Goal: Information Seeking & Learning: Compare options

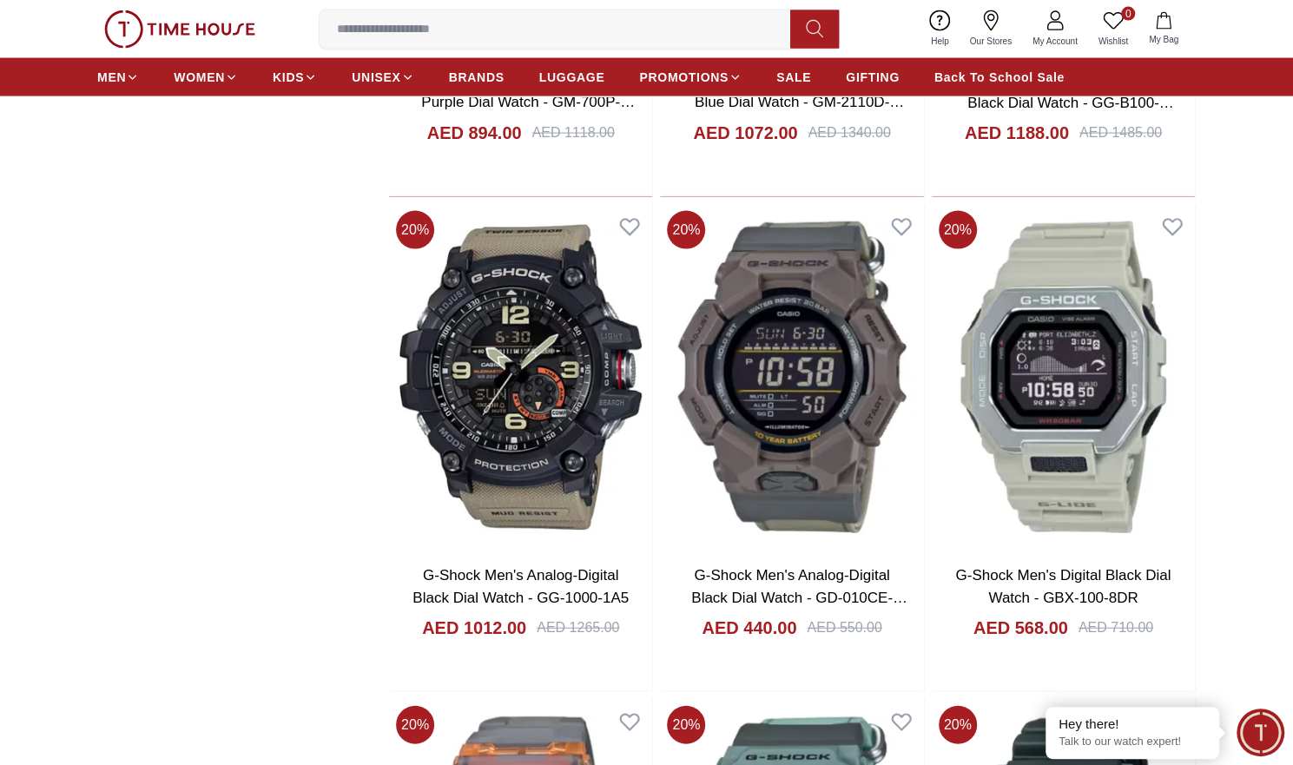
scroll to position [2154, 0]
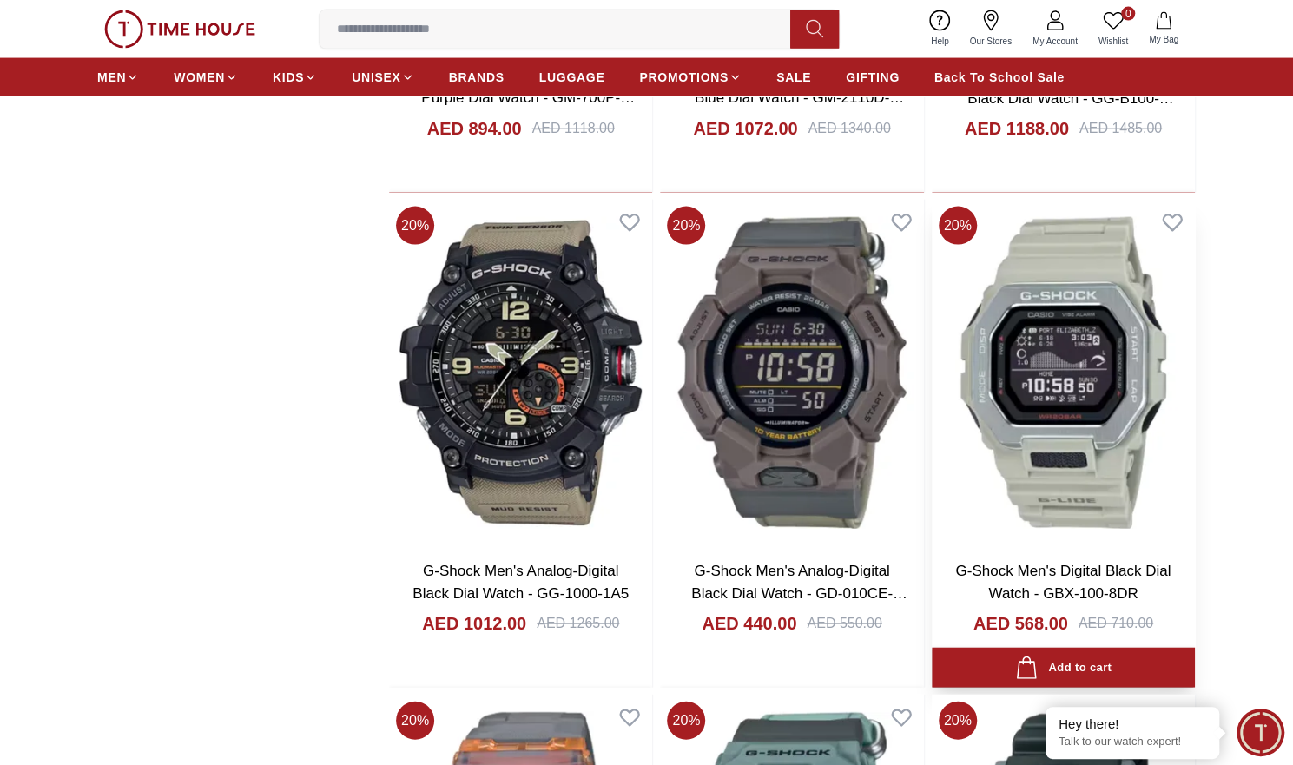
click at [1033, 387] on img at bounding box center [1063, 373] width 263 height 347
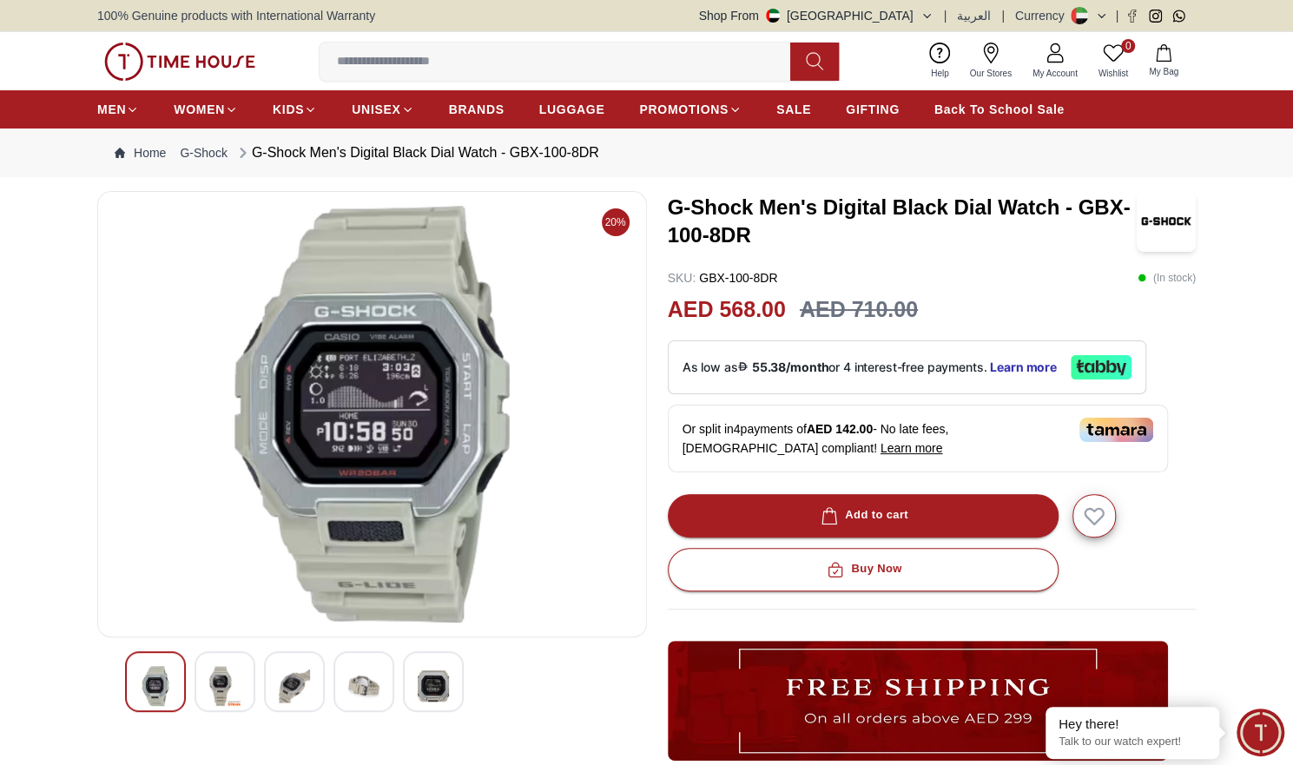
click at [230, 678] on img at bounding box center [224, 686] width 31 height 40
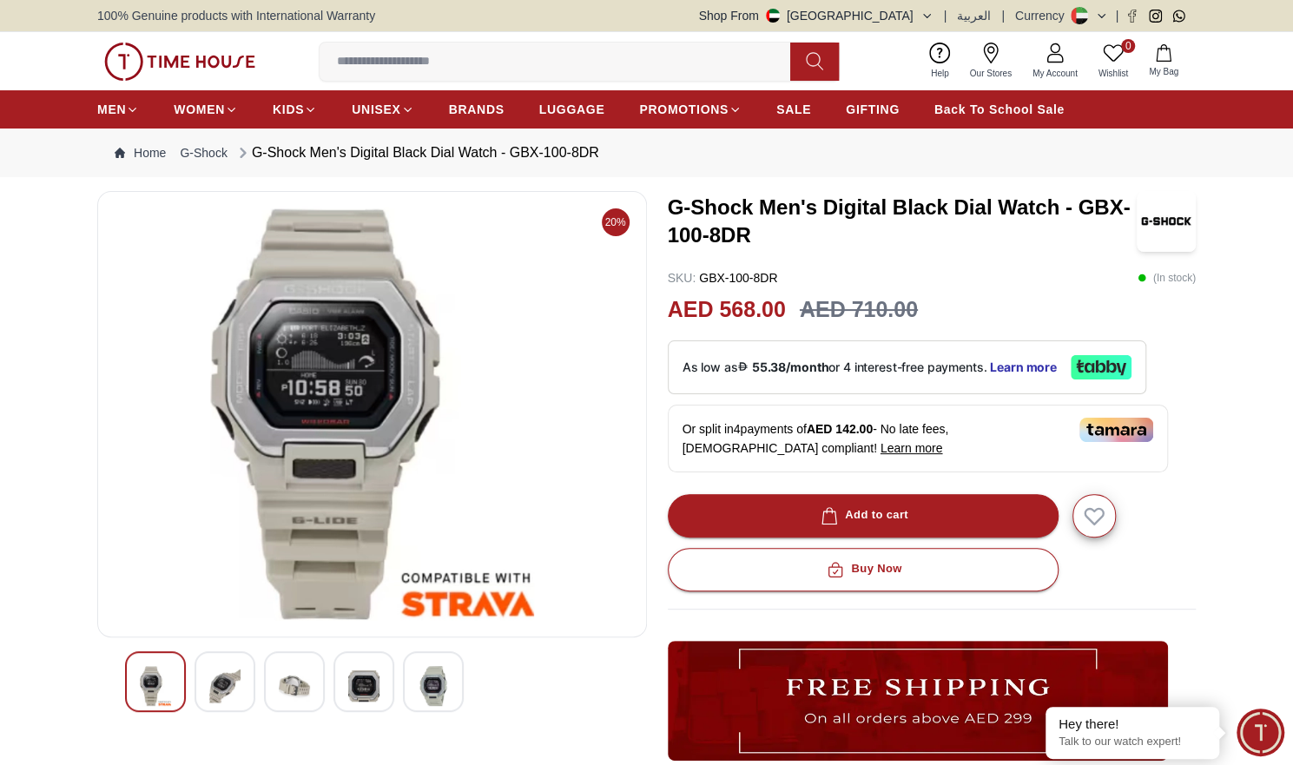
click at [296, 700] on img at bounding box center [294, 686] width 31 height 40
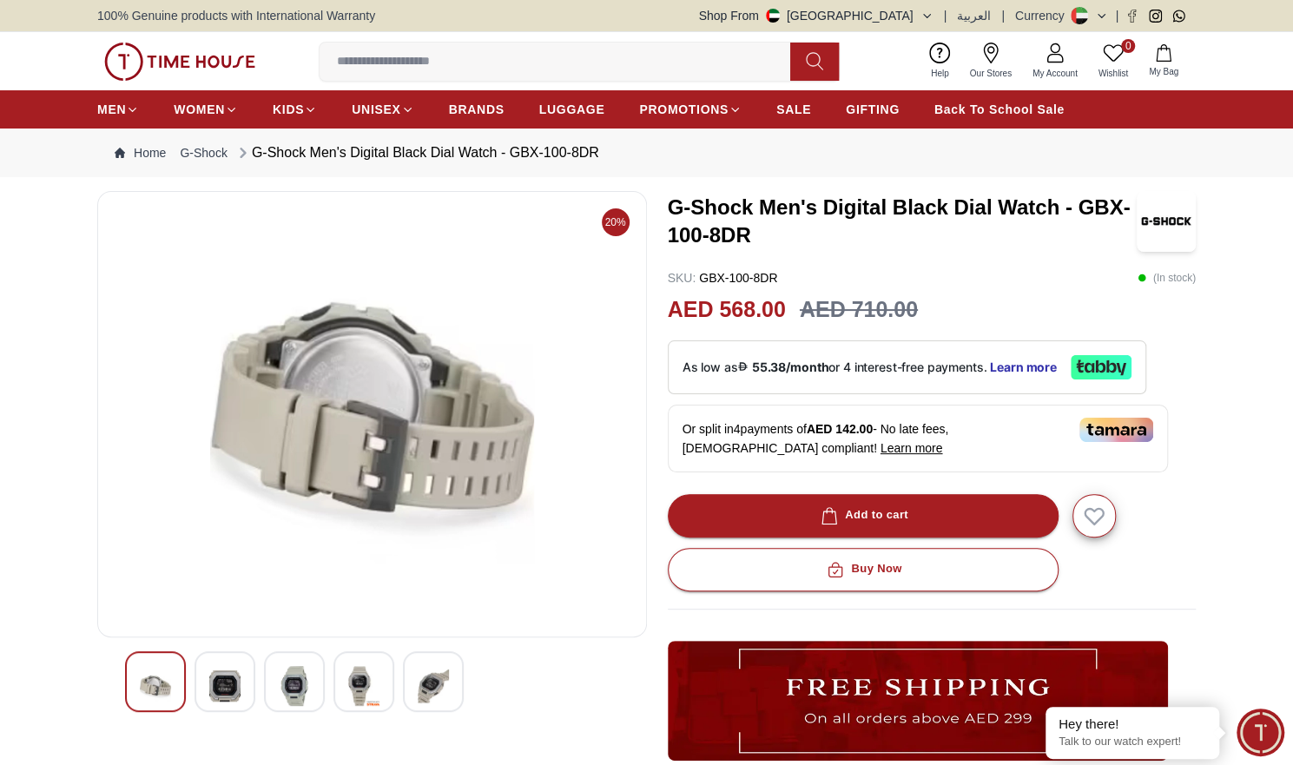
click at [363, 691] on img at bounding box center [363, 686] width 31 height 40
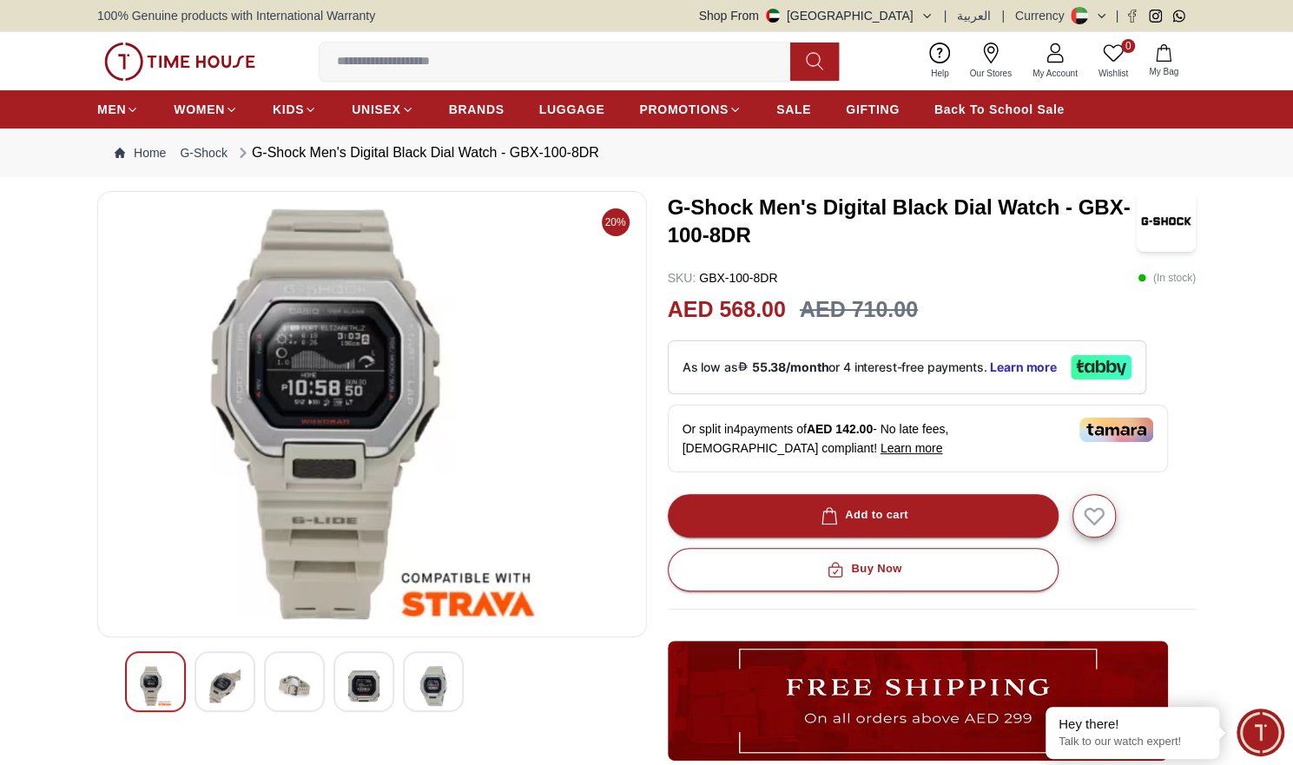
click at [434, 684] on img at bounding box center [433, 686] width 31 height 40
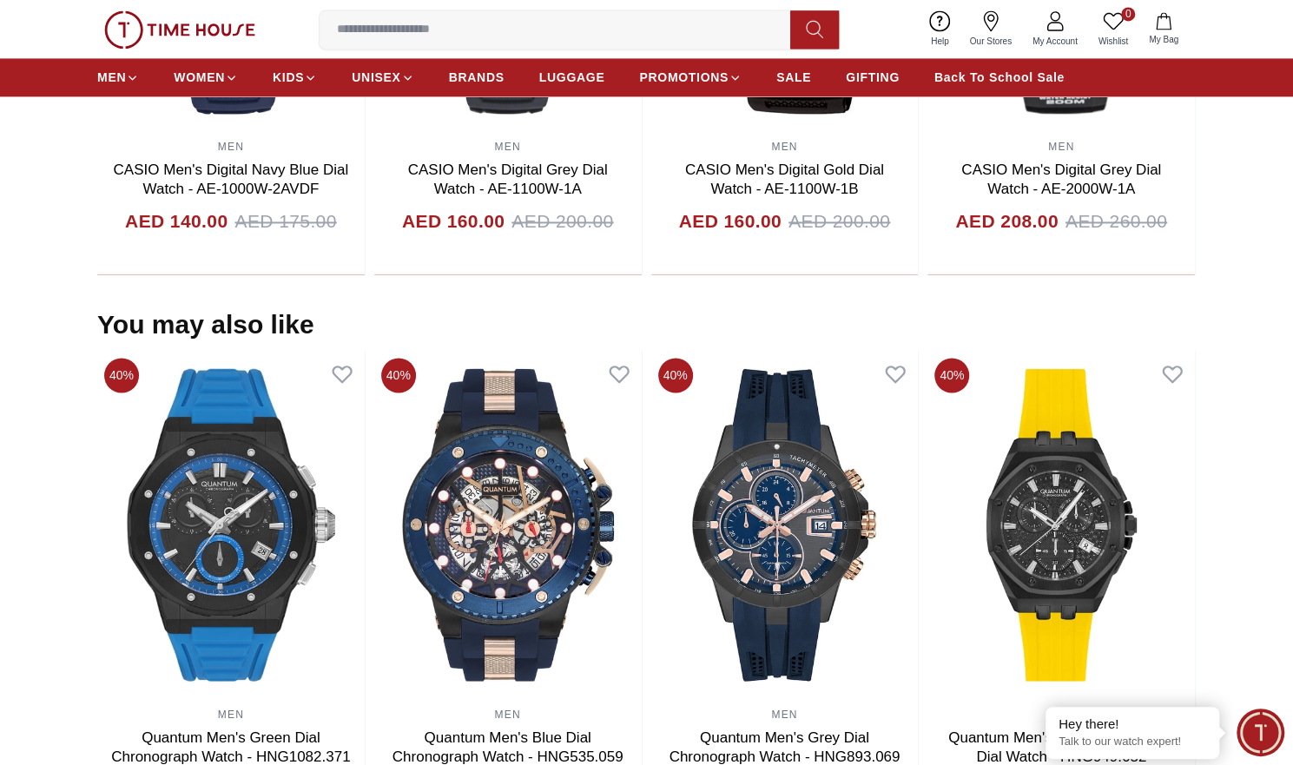
scroll to position [1737, 0]
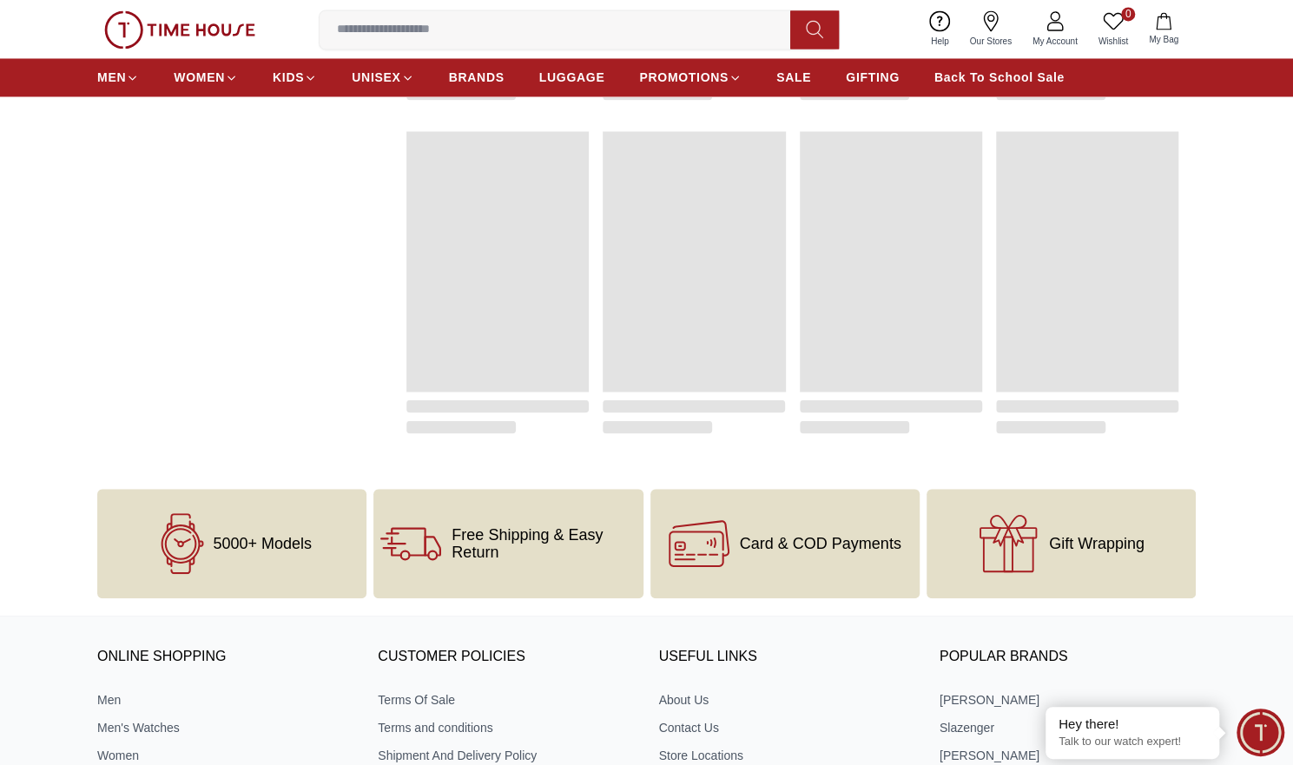
scroll to position [2102, 0]
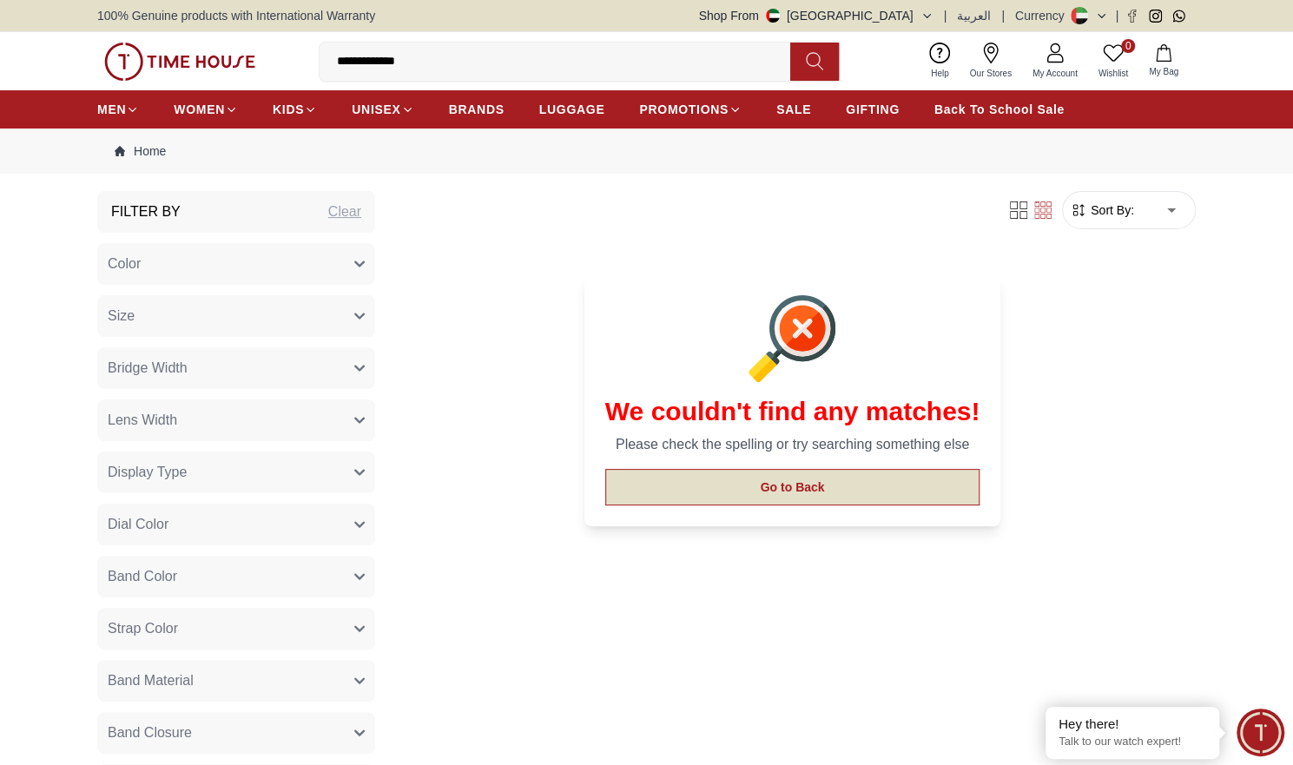
click at [775, 486] on button "Go to Back" at bounding box center [792, 487] width 375 height 36
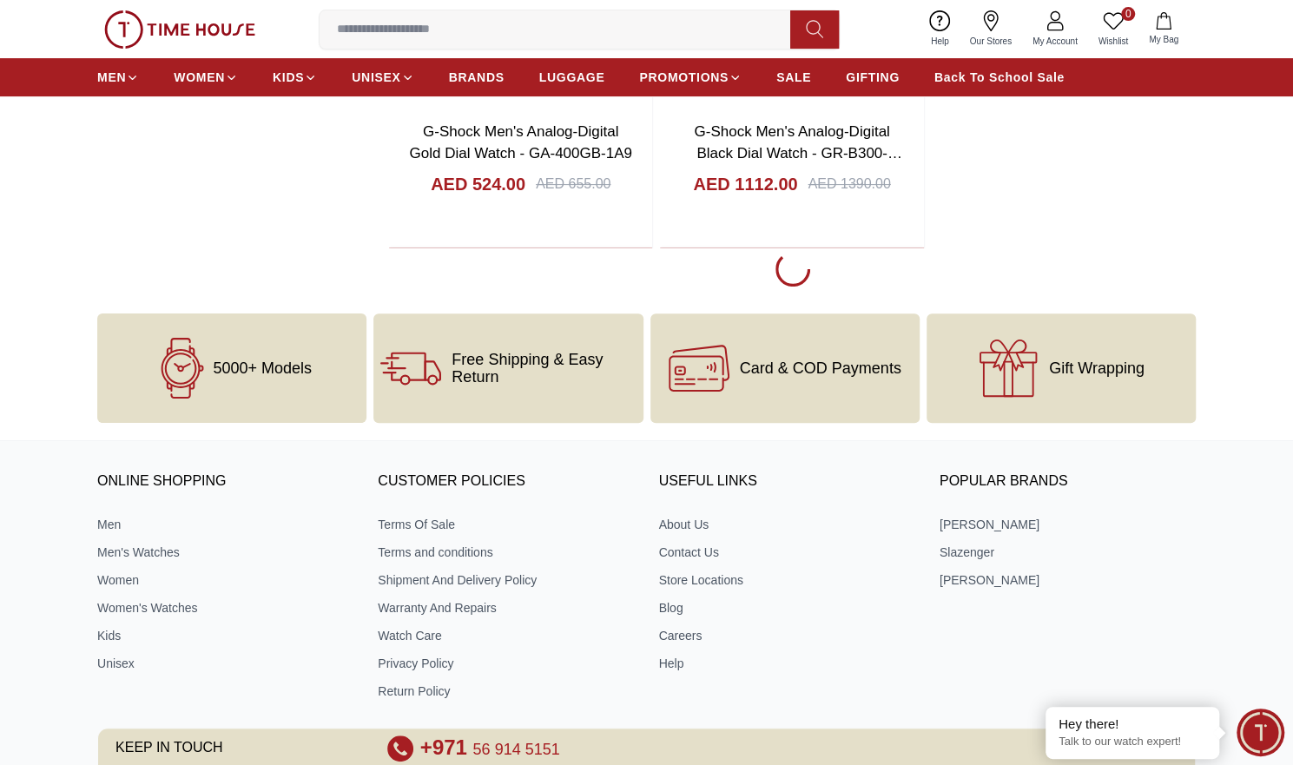
scroll to position [4135, 0]
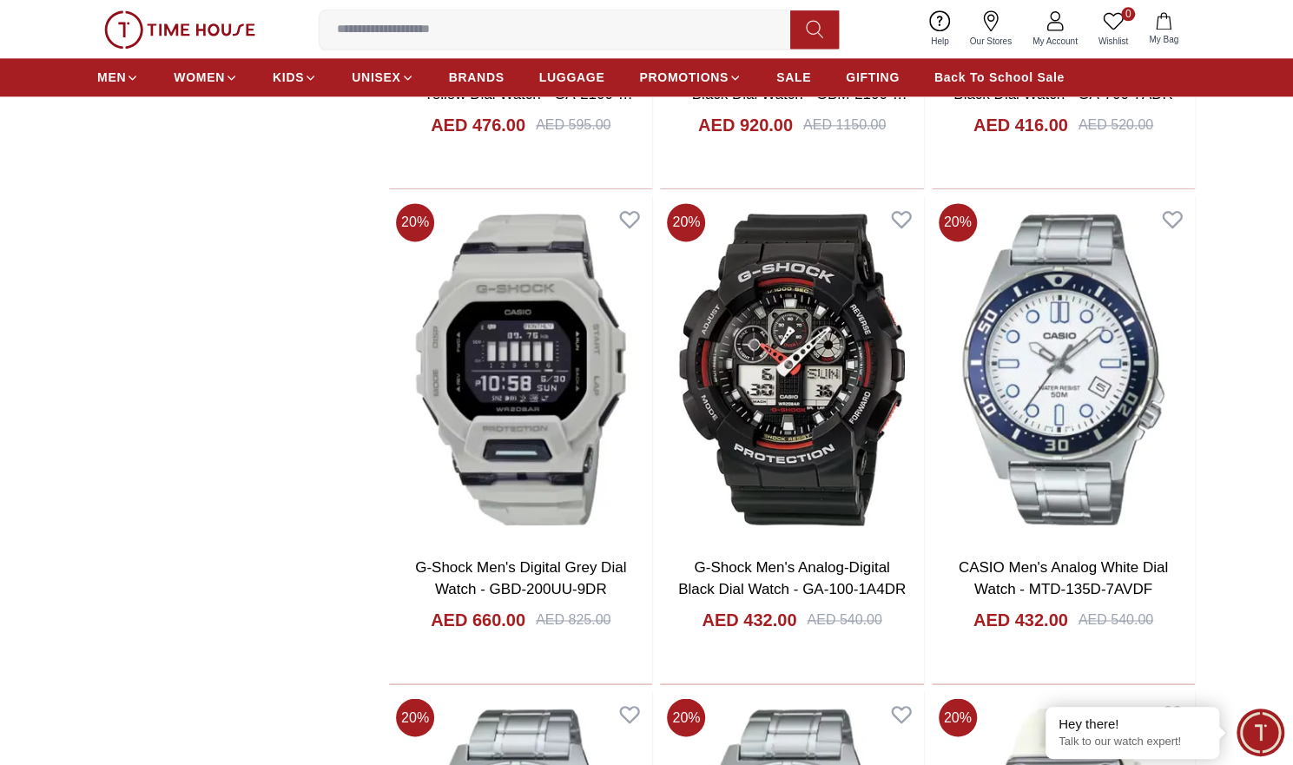
scroll to position [5175, 0]
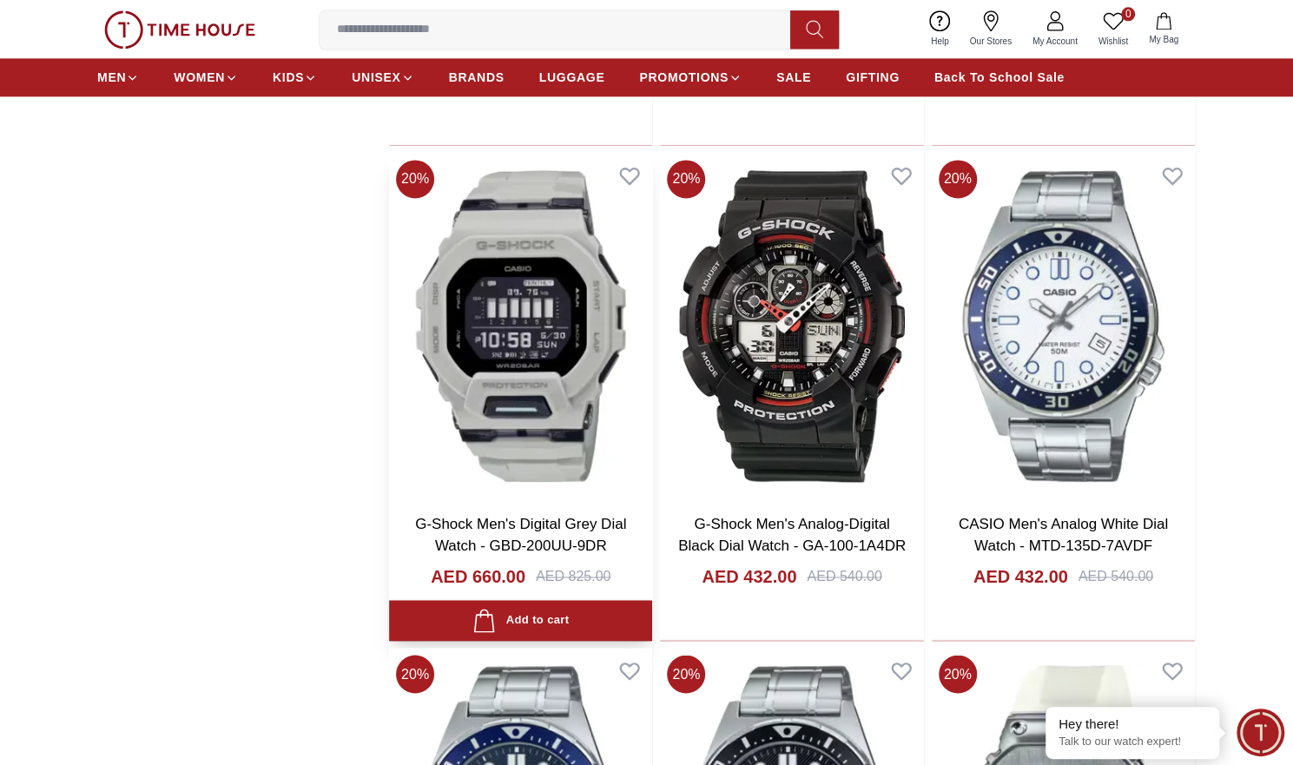
click at [531, 371] on img at bounding box center [520, 326] width 263 height 347
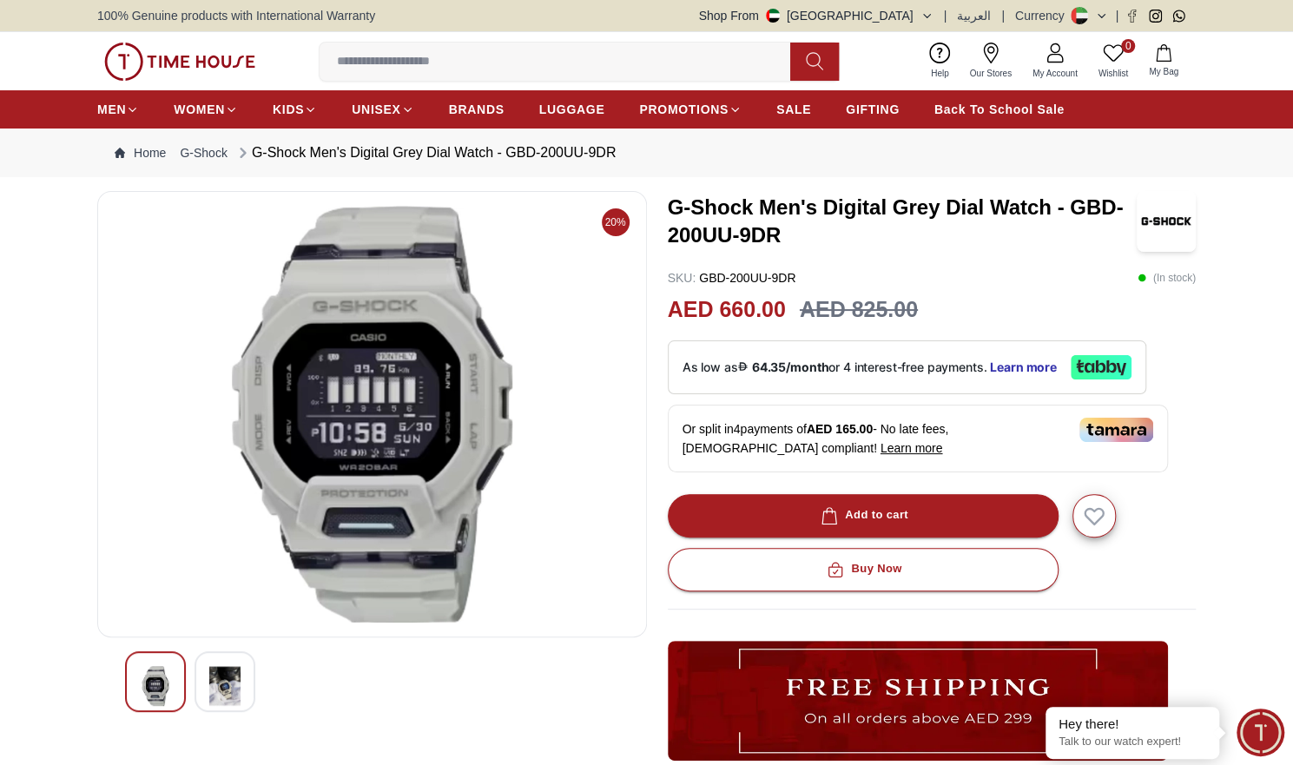
click at [228, 677] on img at bounding box center [224, 686] width 31 height 40
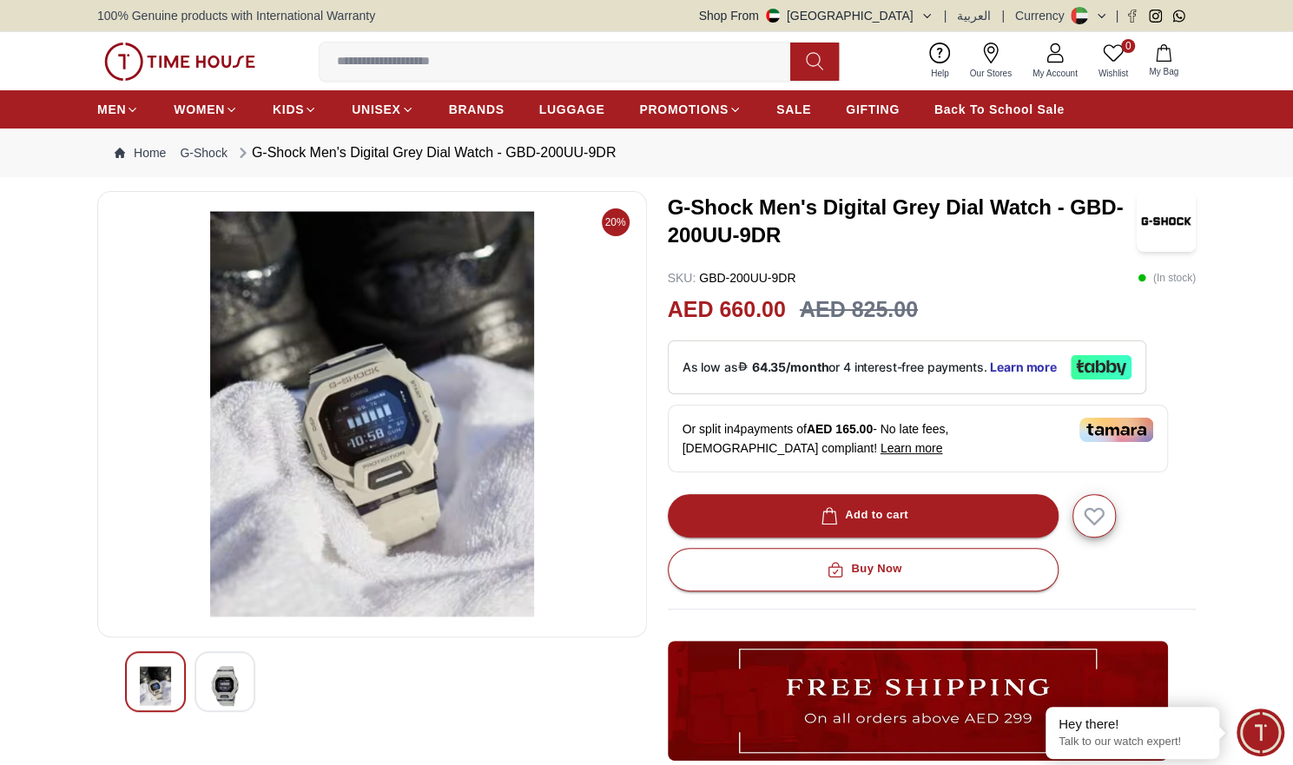
click at [382, 399] on img at bounding box center [372, 414] width 520 height 417
click at [170, 678] on img at bounding box center [155, 686] width 31 height 40
click at [229, 685] on img at bounding box center [224, 686] width 31 height 40
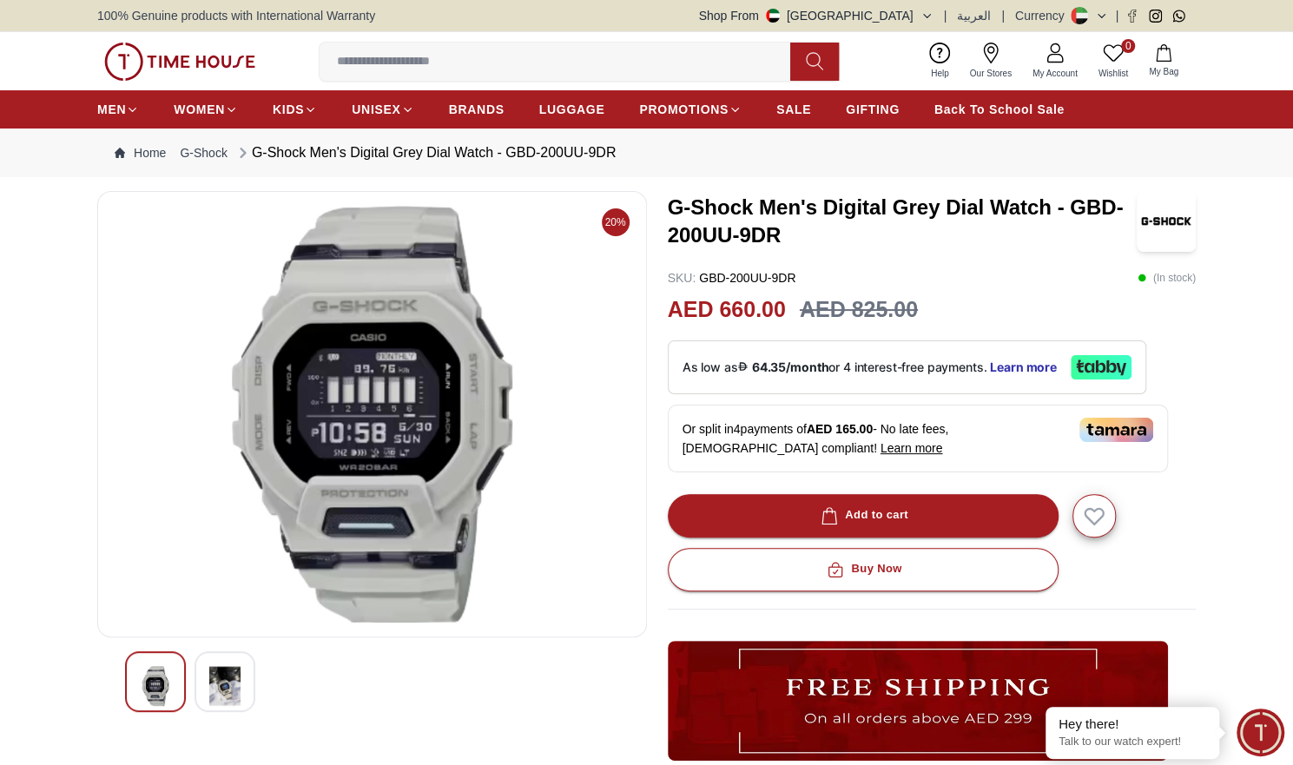
click at [678, 210] on h3 "G-Shock Men's Digital Grey Dial Watch - GBD-200UU-9DR" at bounding box center [903, 222] width 470 height 56
click at [670, 206] on h3 "G-Shock Men's Digital Grey Dial Watch - GBD-200UU-9DR" at bounding box center [903, 222] width 470 height 56
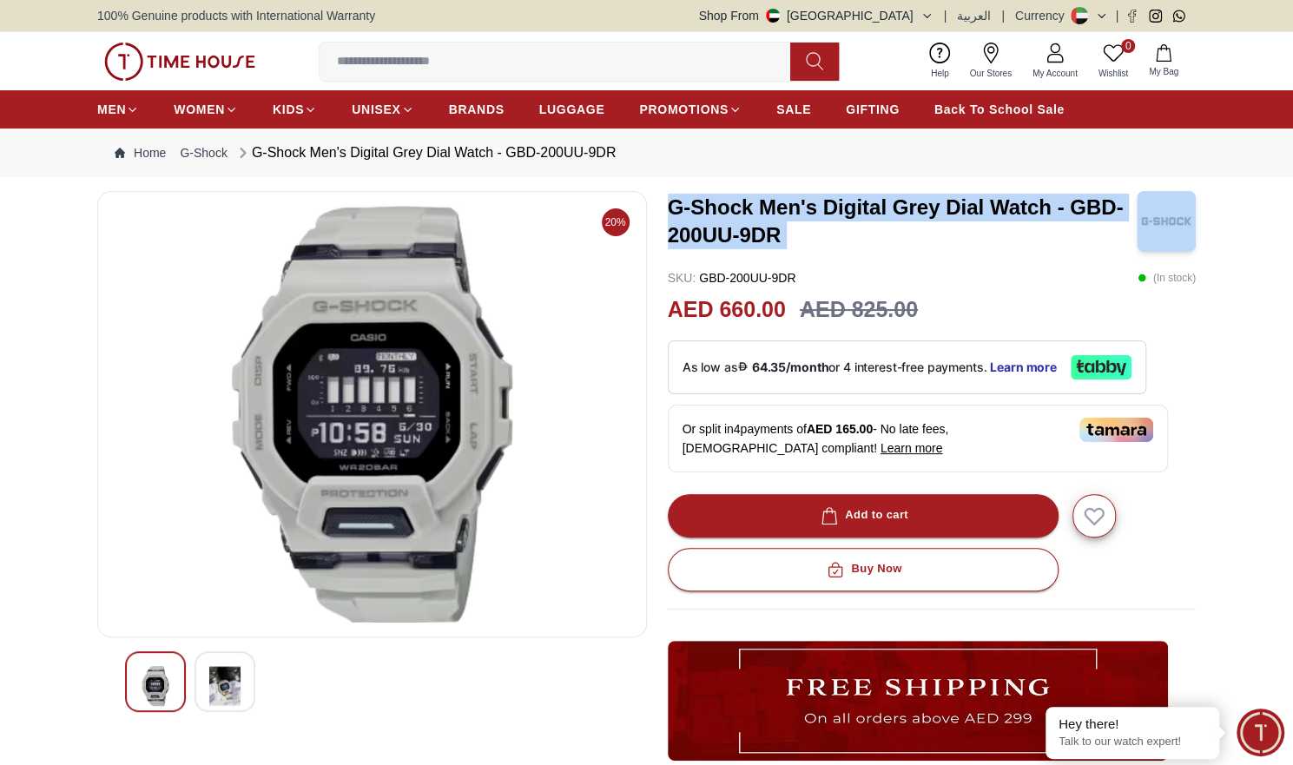
copy h3 "G-Shock Men's Digital Grey Dial Watch - GBD-200UU-9DR"
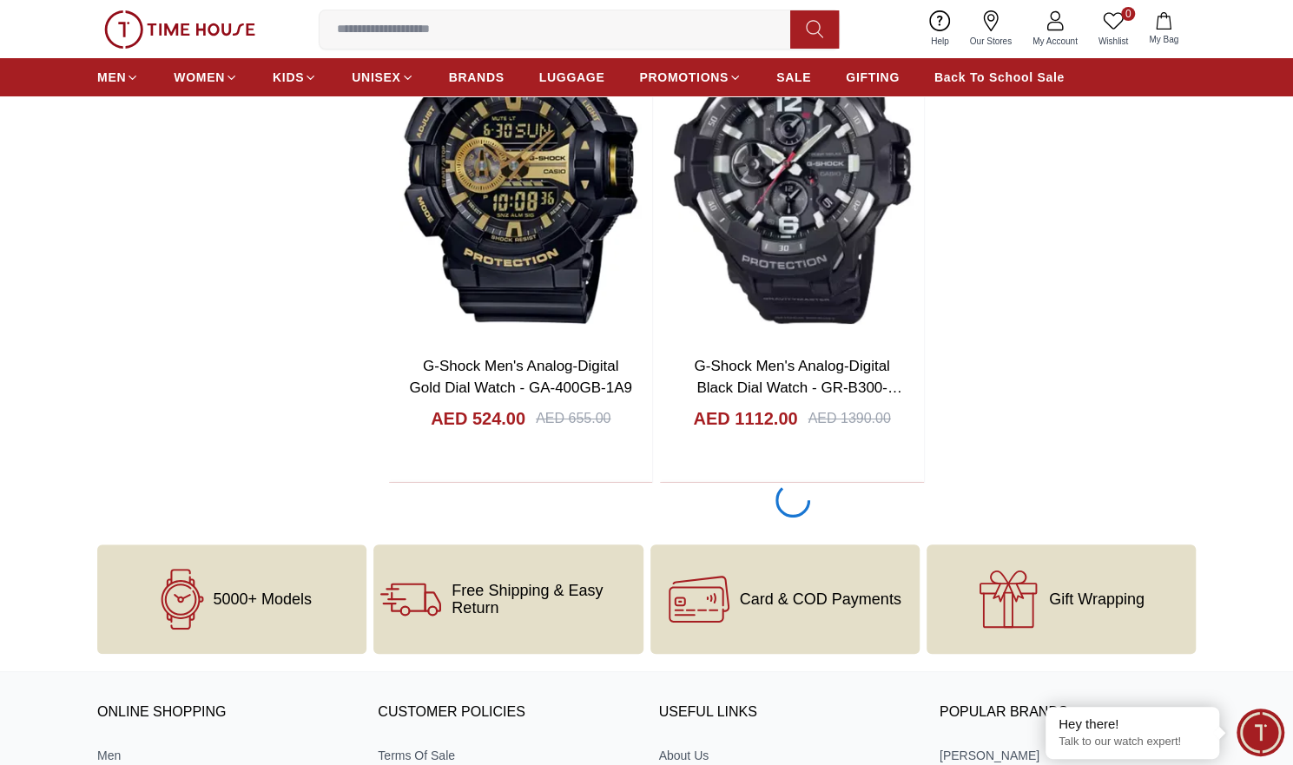
scroll to position [3842, 0]
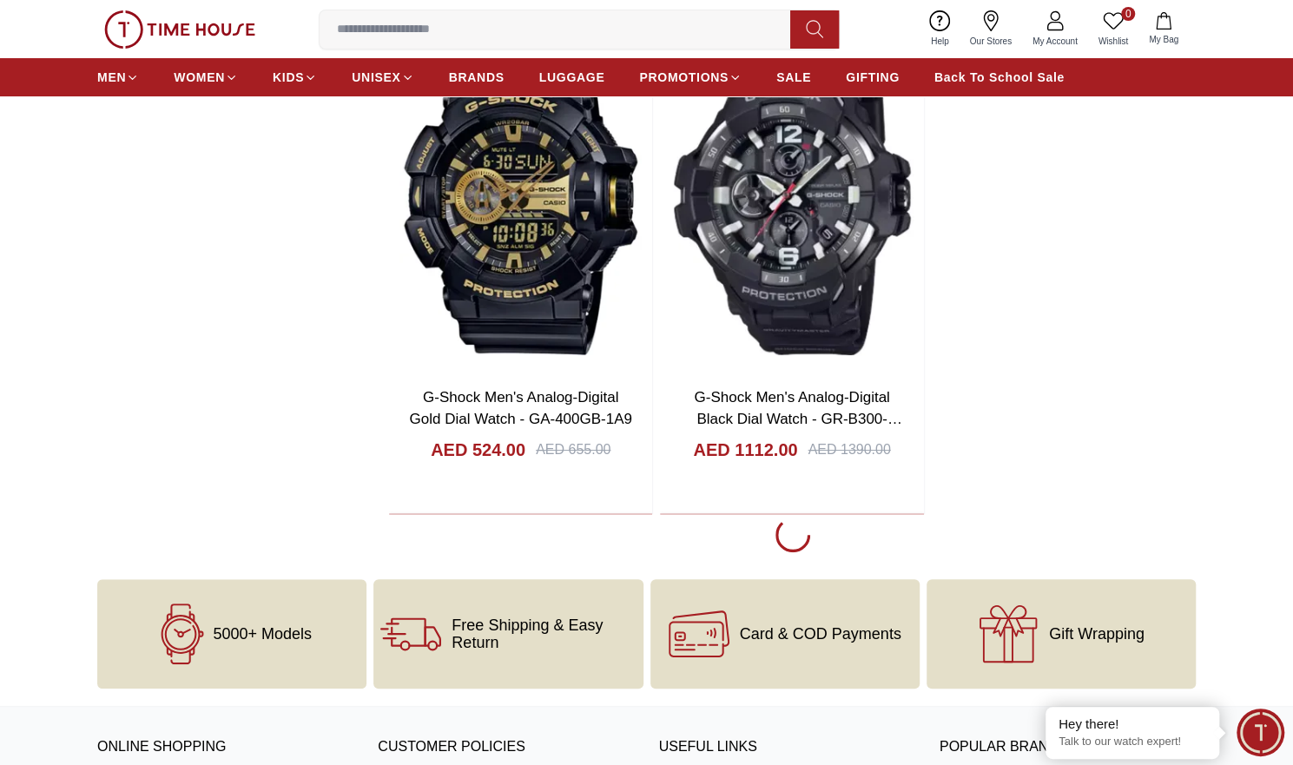
scroll to position [3823, 0]
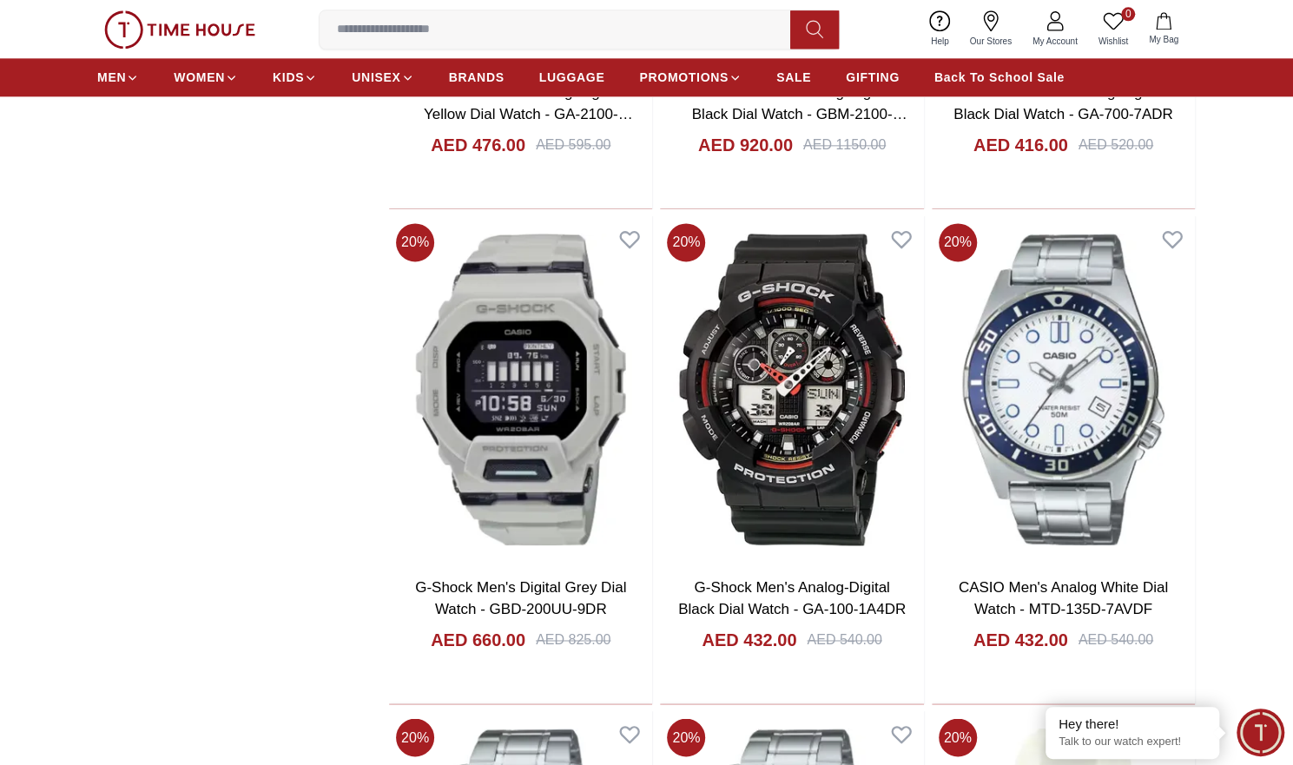
scroll to position [5117, 0]
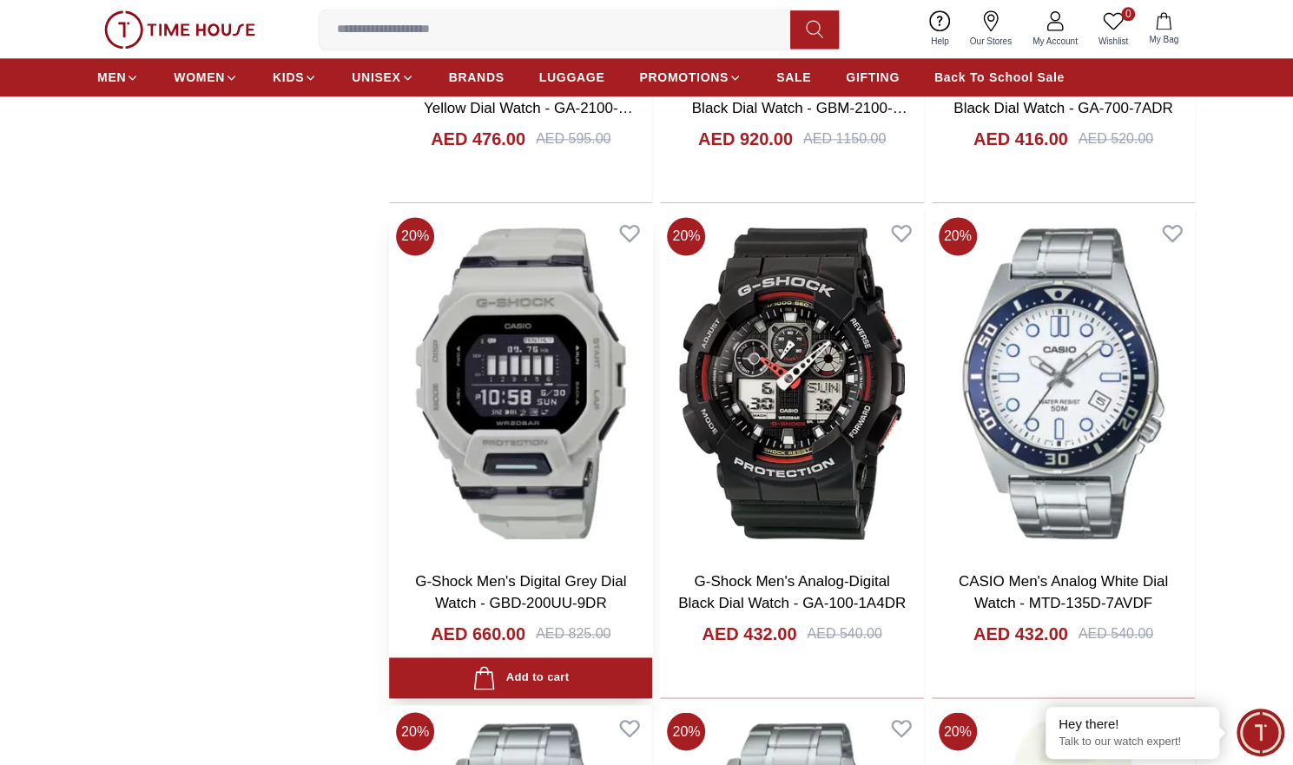
click at [501, 327] on img at bounding box center [520, 383] width 263 height 347
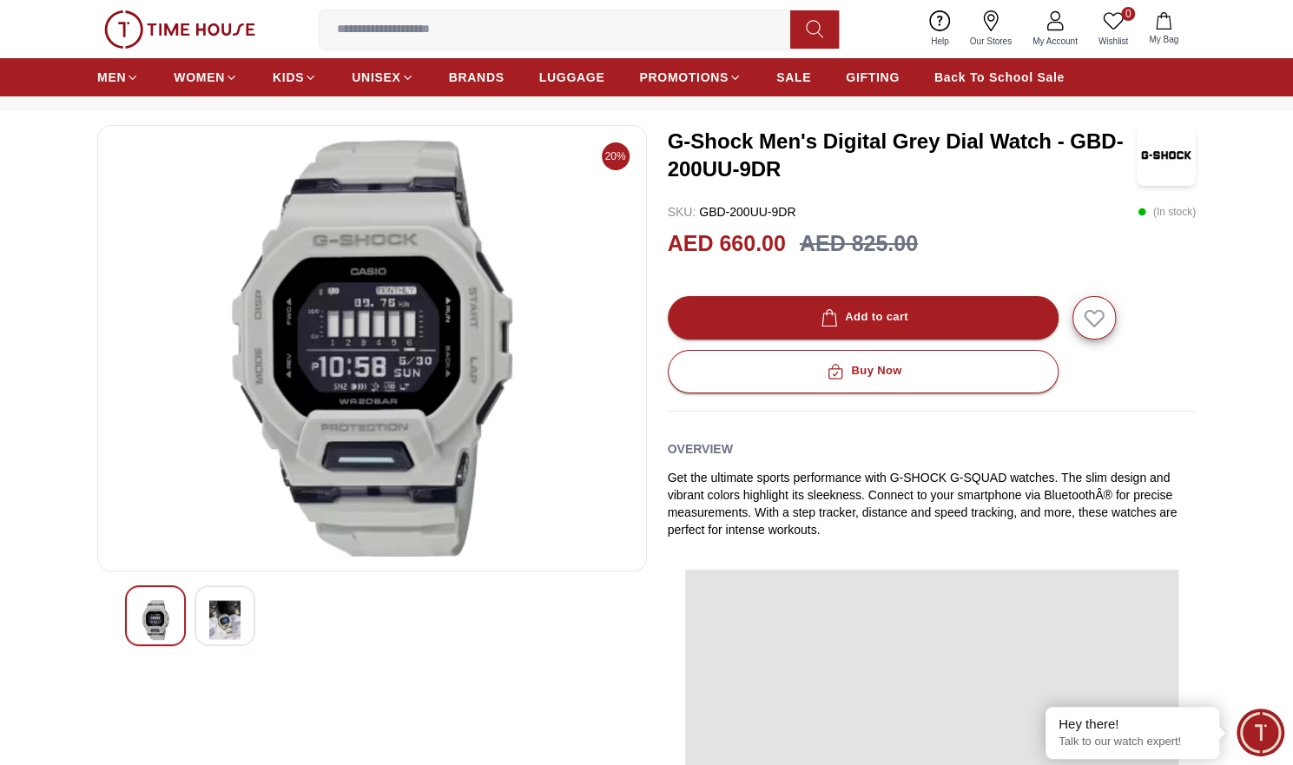
scroll to position [68, 0]
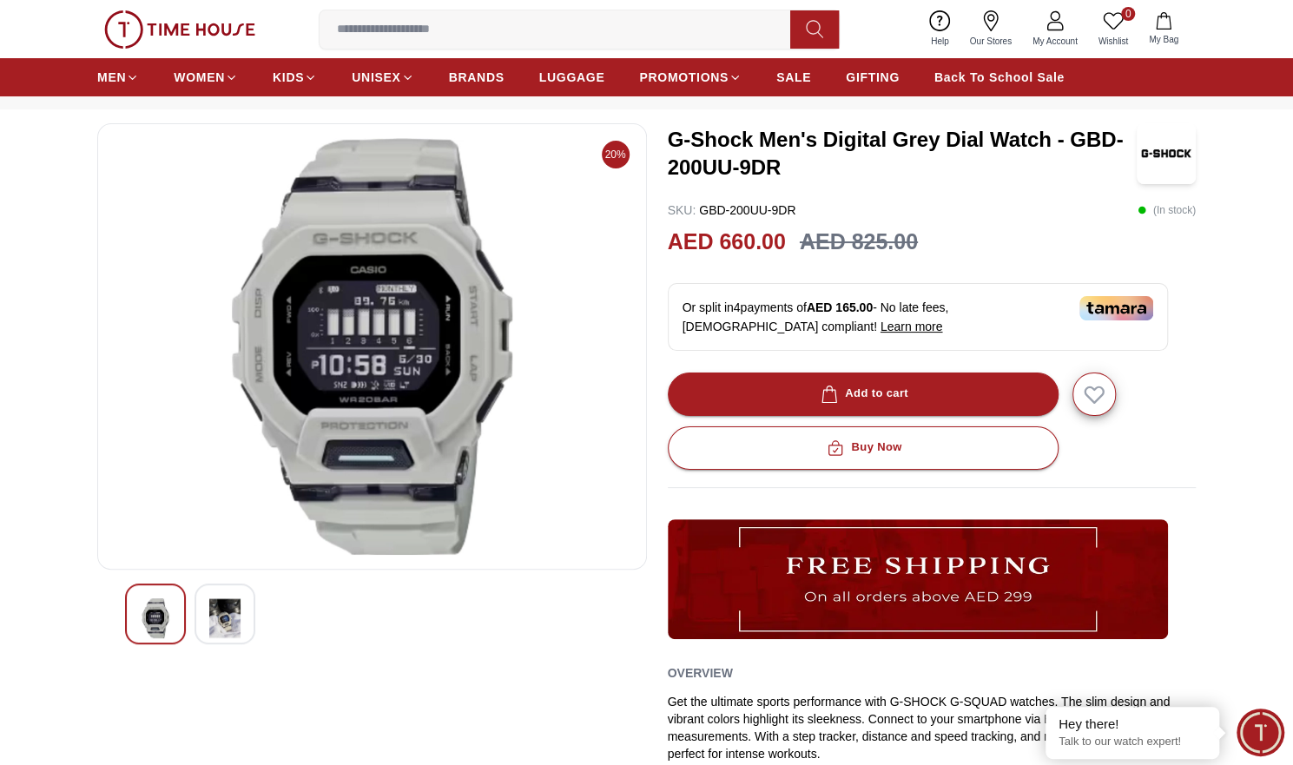
click at [219, 622] on img at bounding box center [224, 619] width 31 height 40
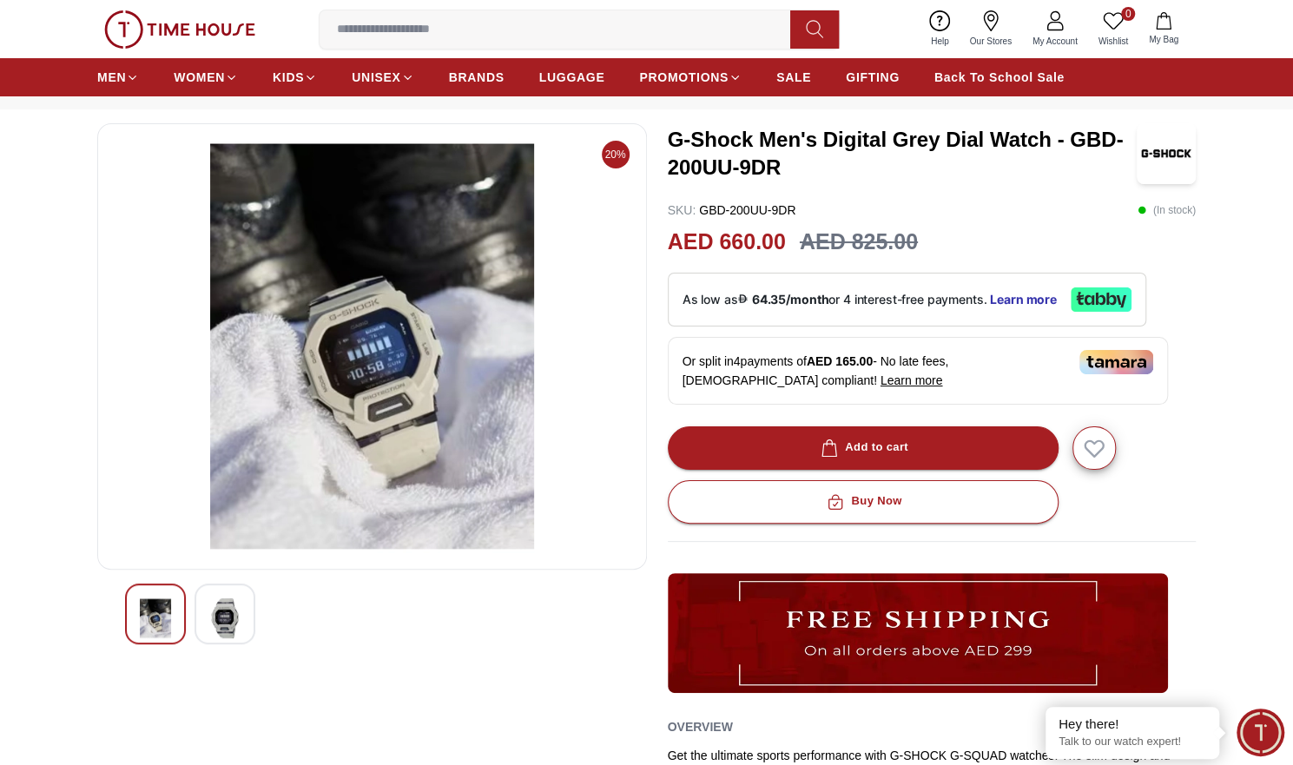
click at [327, 303] on img at bounding box center [372, 346] width 520 height 417
click at [351, 372] on img at bounding box center [372, 346] width 520 height 417
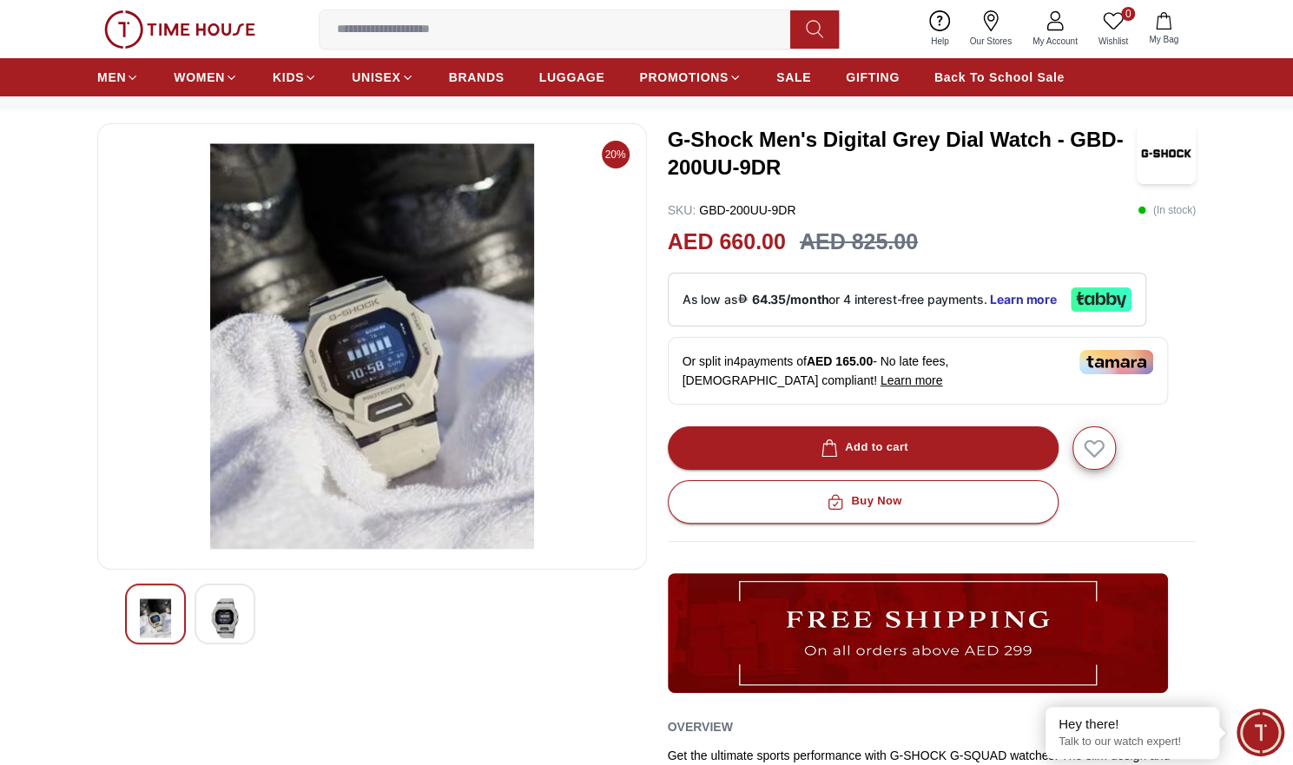
click at [351, 372] on img at bounding box center [372, 346] width 520 height 417
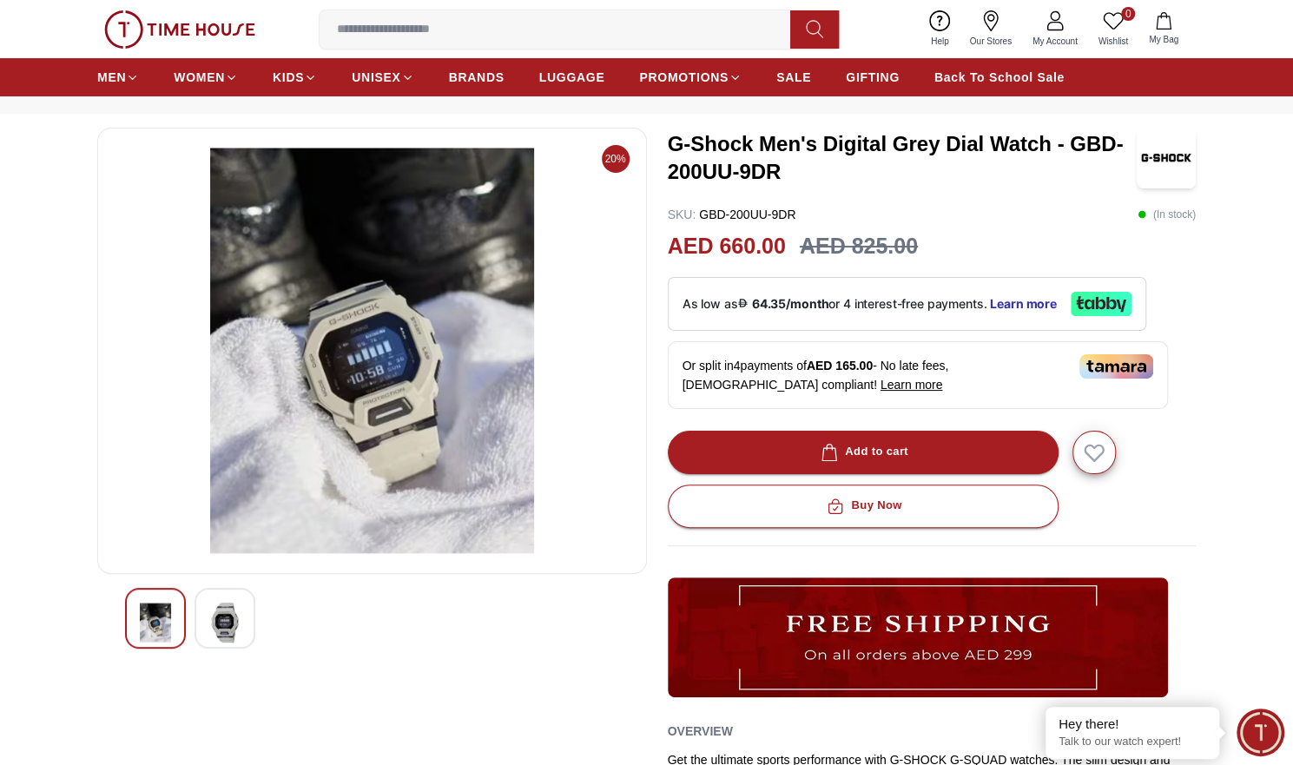
scroll to position [64, 0]
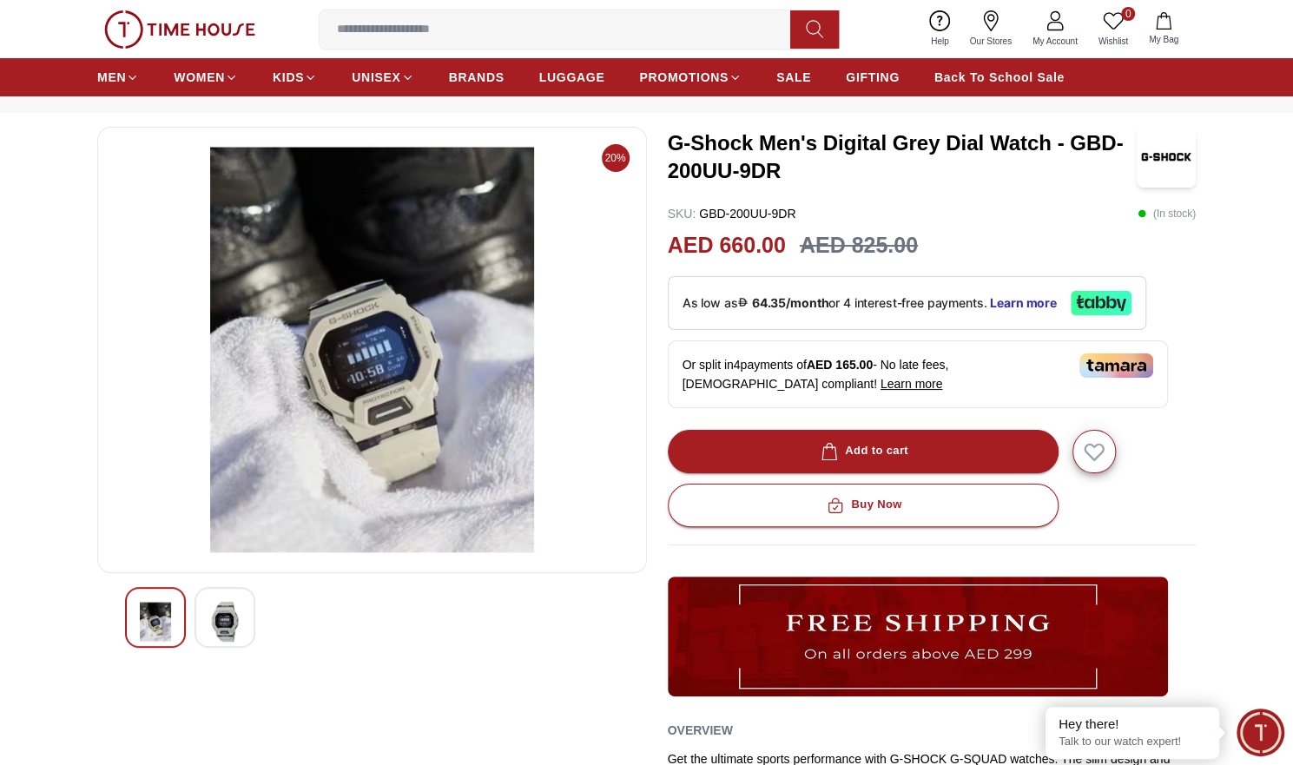
click at [226, 630] on img at bounding box center [224, 622] width 31 height 40
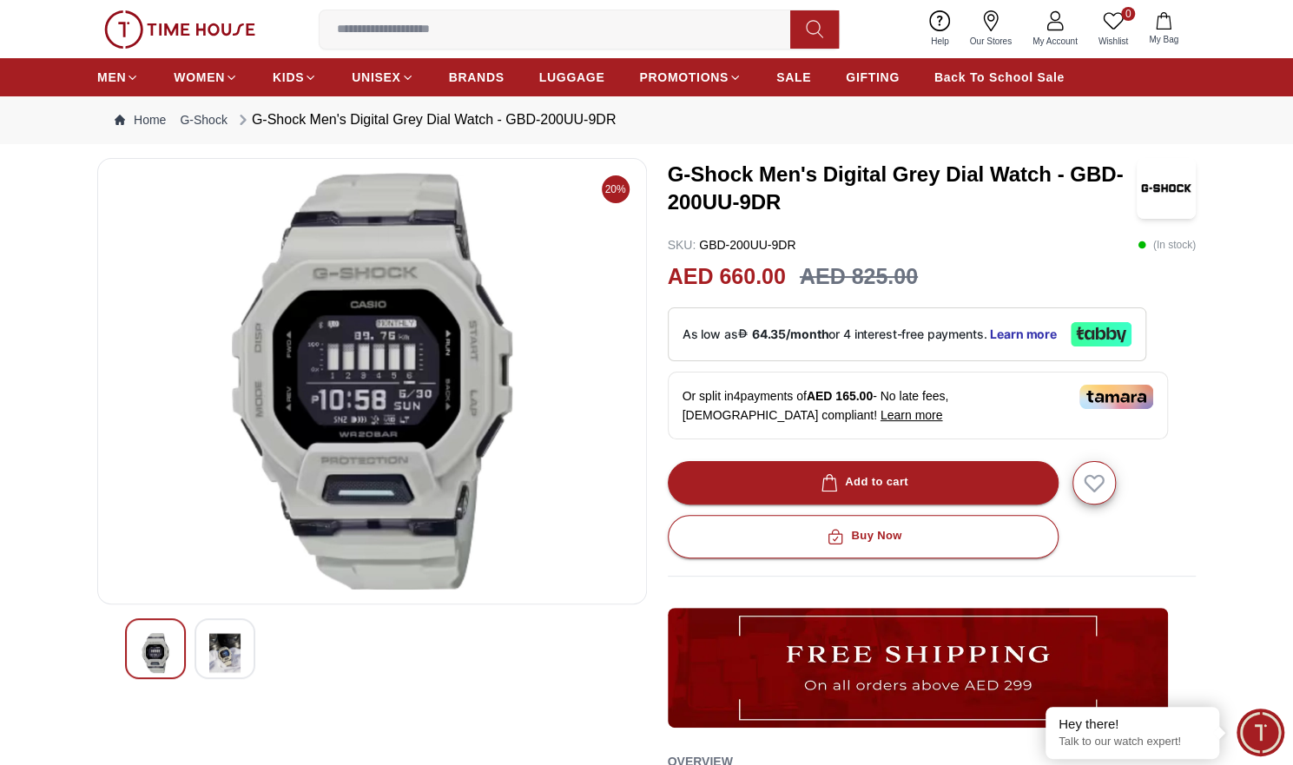
scroll to position [26, 0]
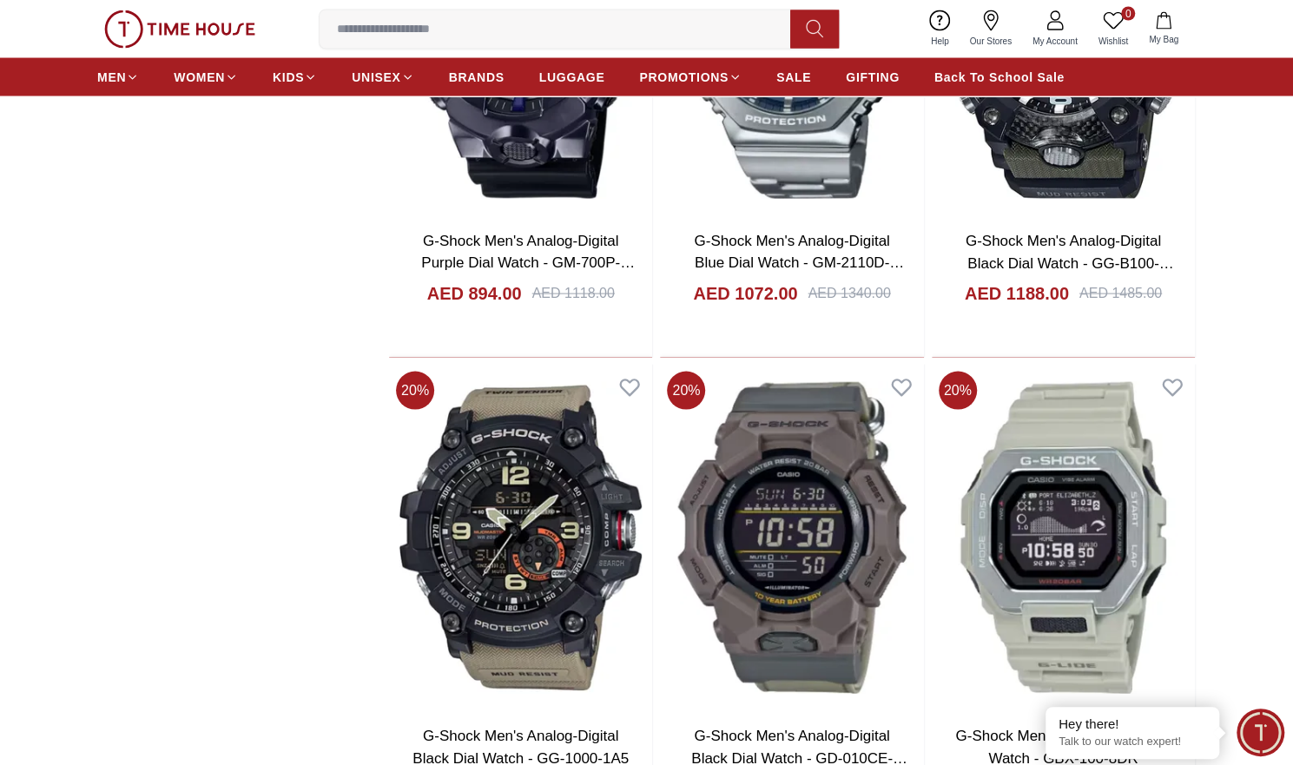
scroll to position [2055, 0]
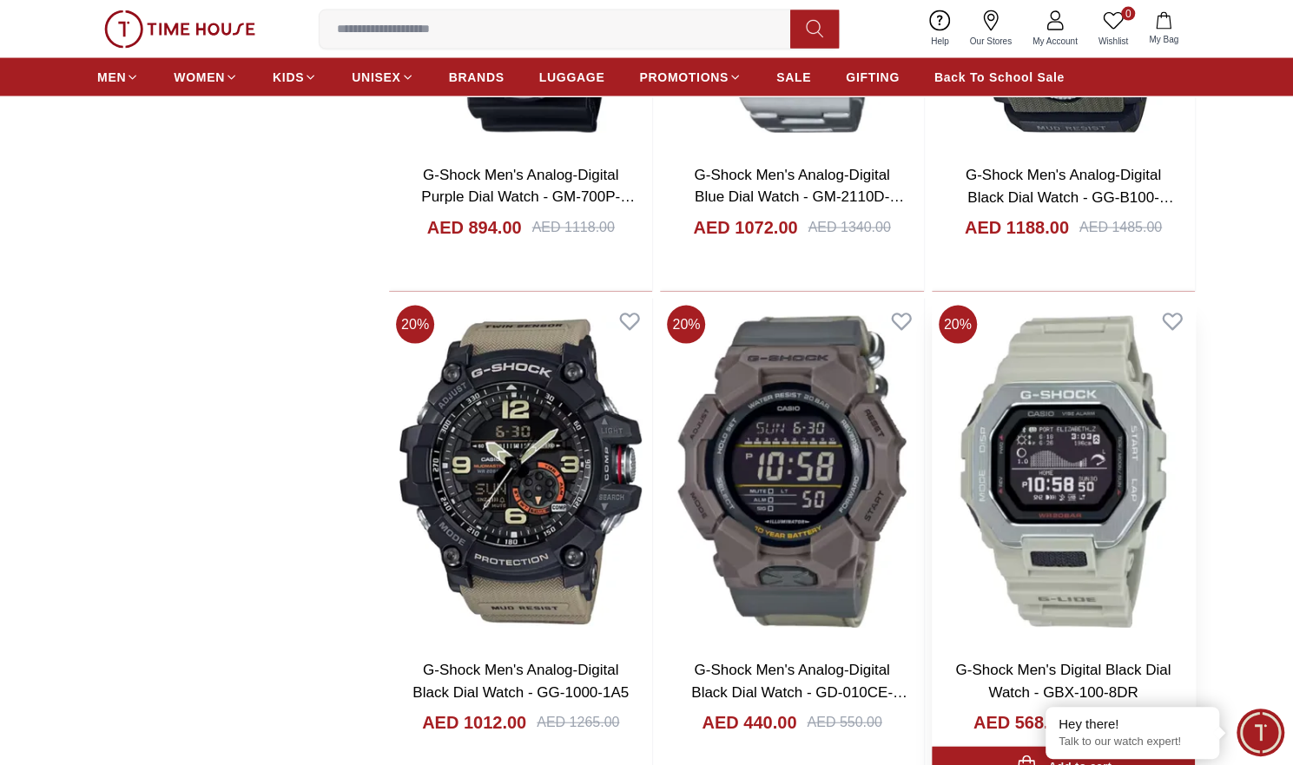
click at [1062, 428] on img at bounding box center [1063, 472] width 263 height 347
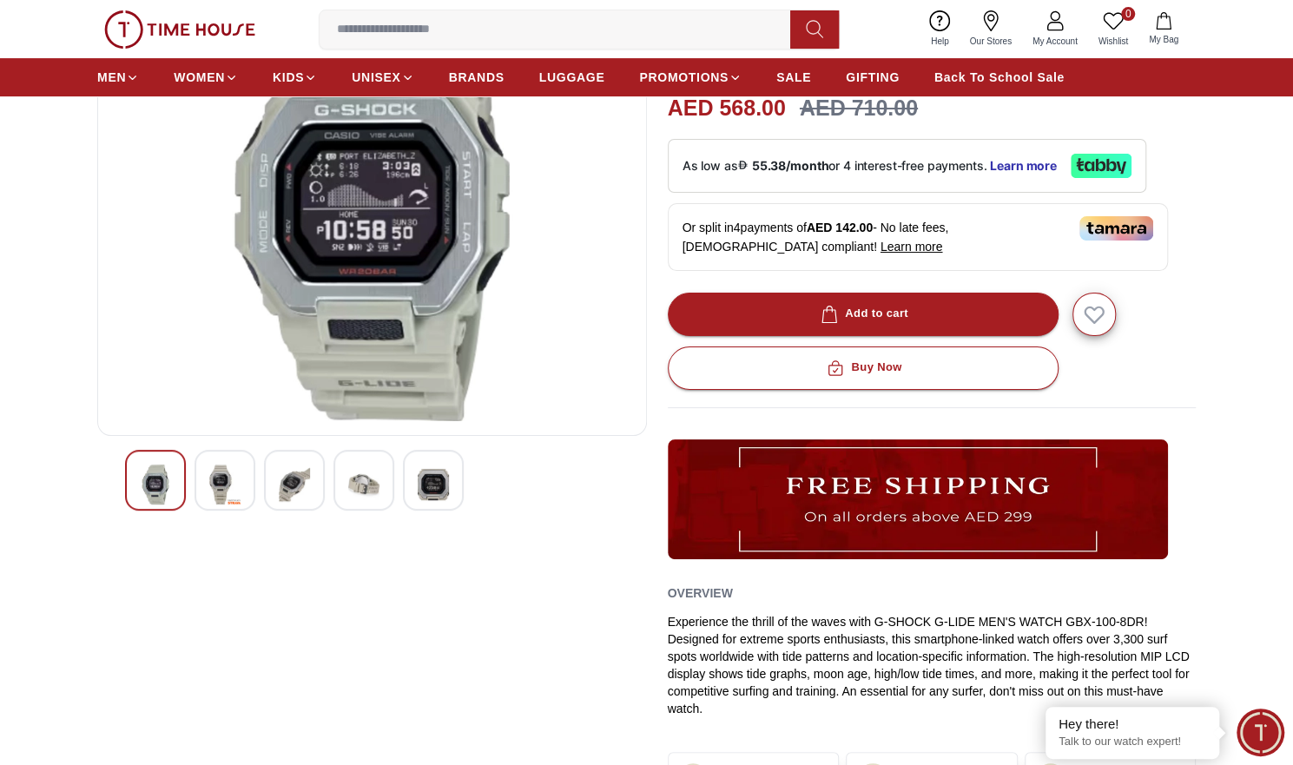
scroll to position [205, 0]
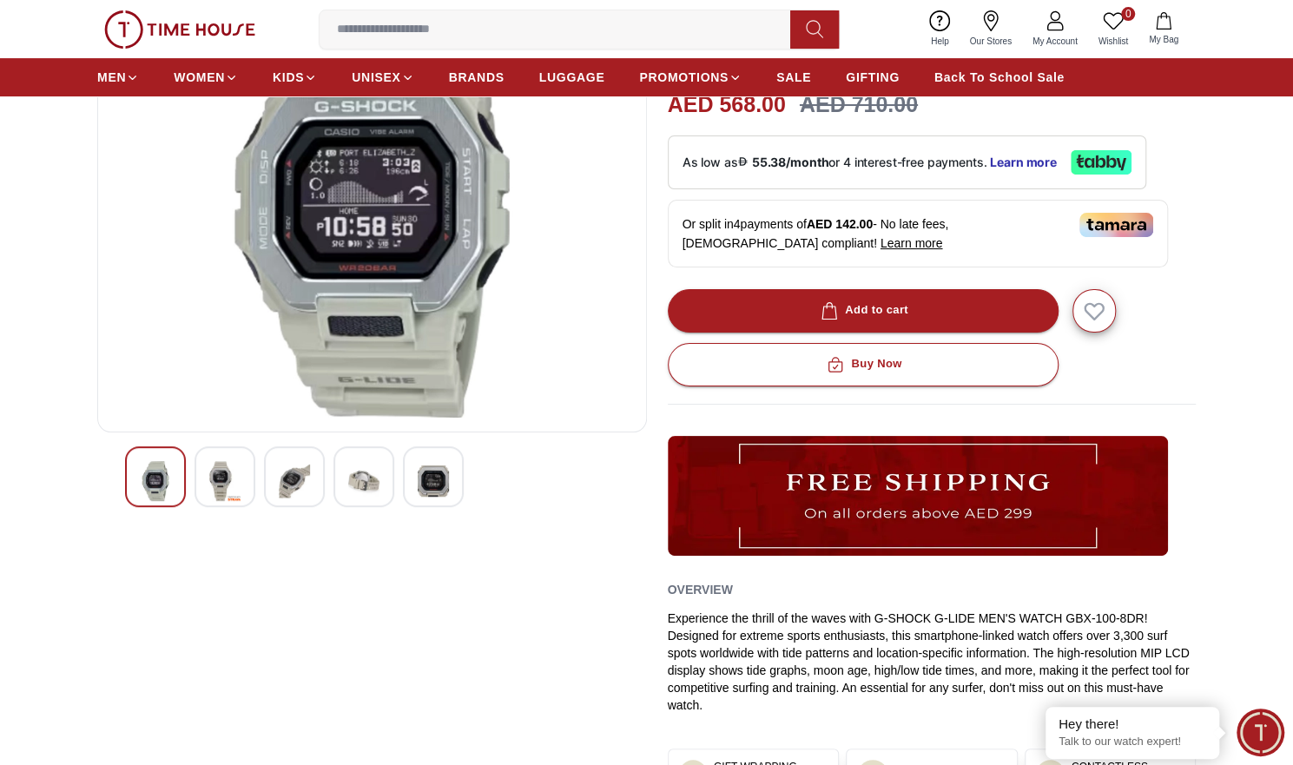
click at [200, 486] on div at bounding box center [225, 477] width 61 height 61
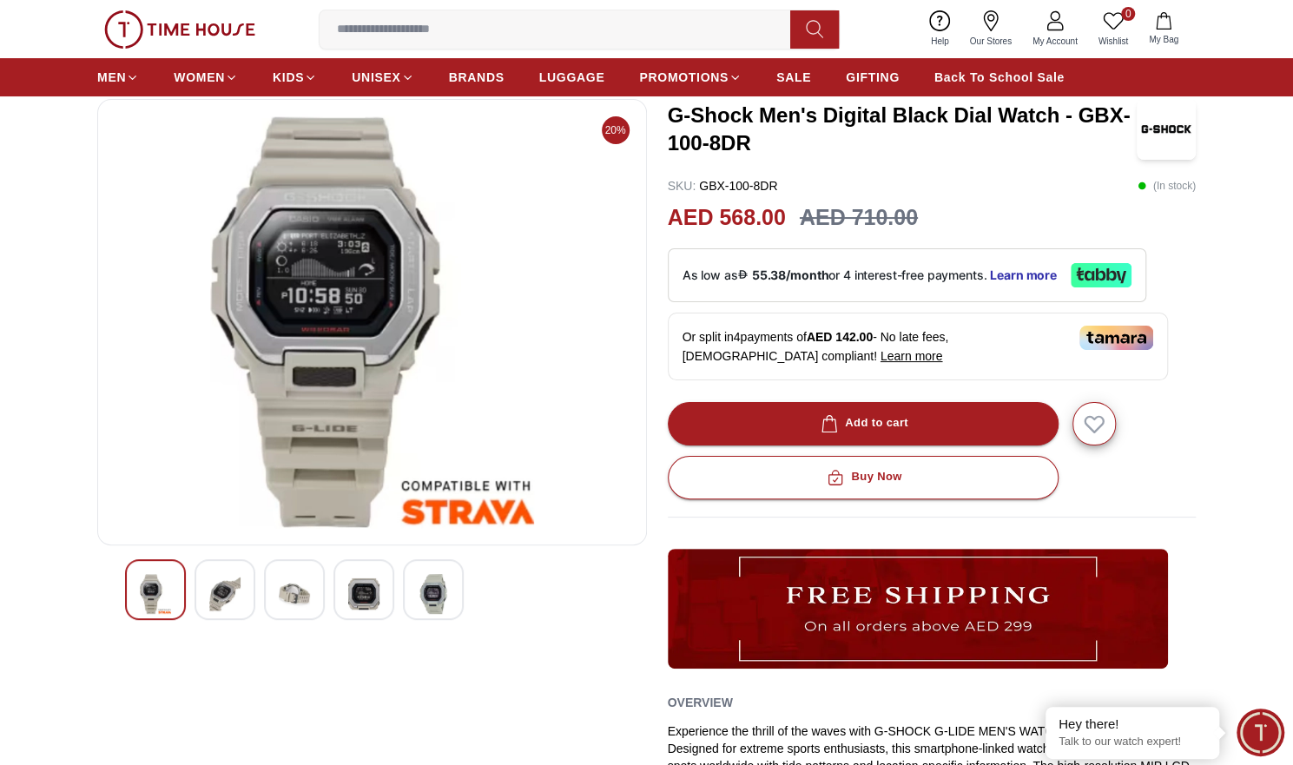
scroll to position [97, 0]
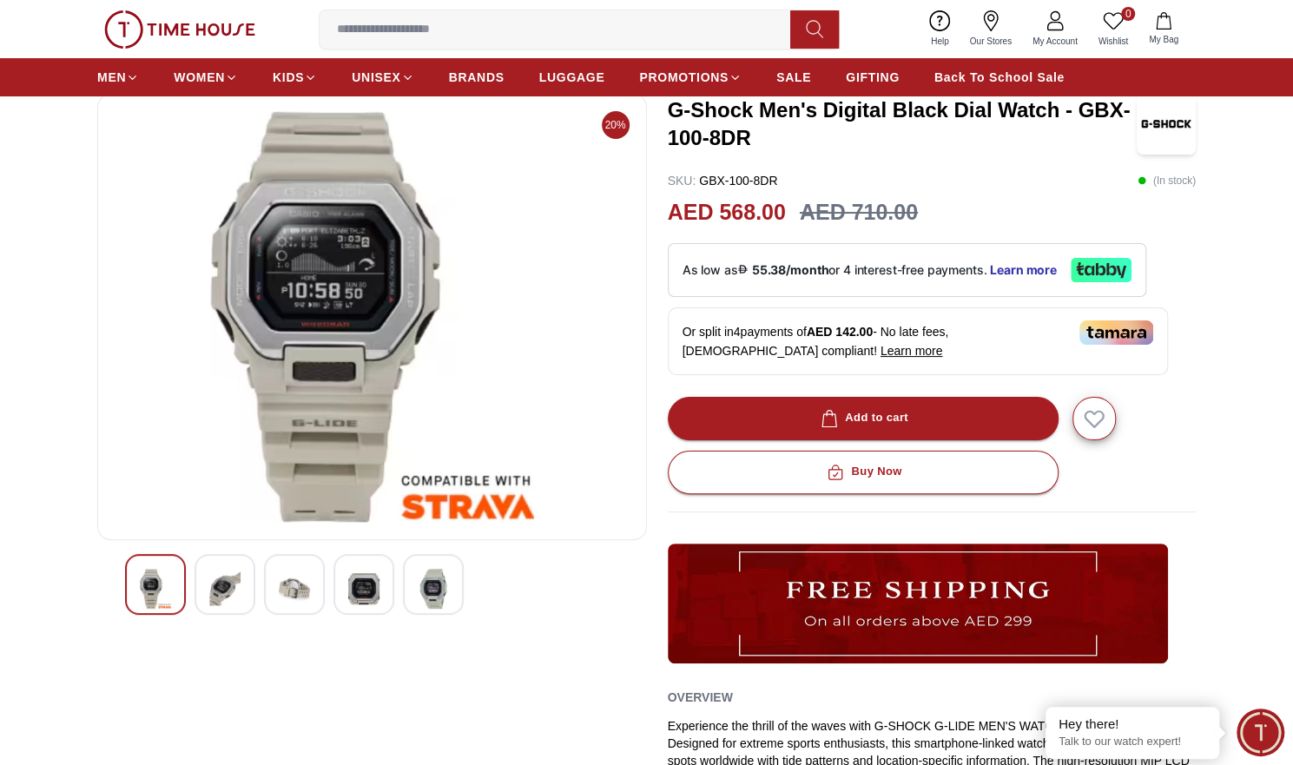
click at [366, 581] on img at bounding box center [363, 589] width 31 height 40
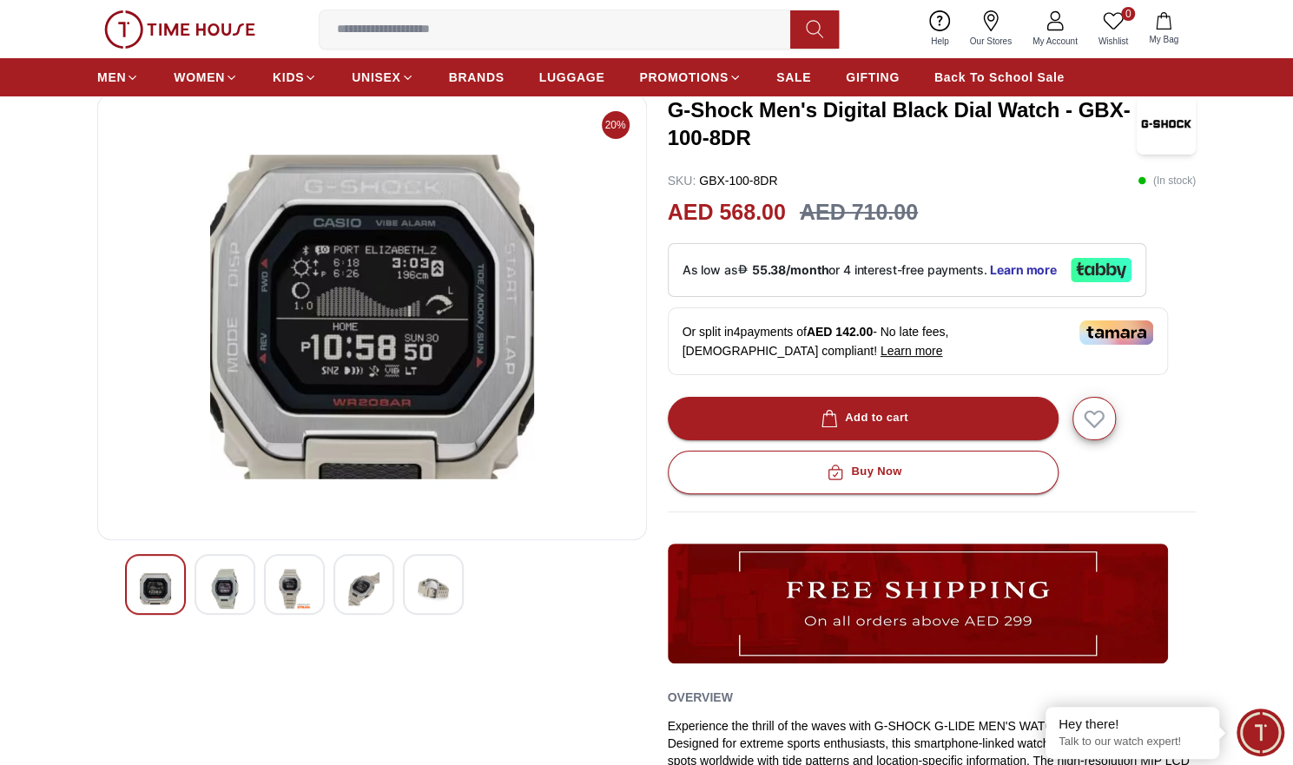
click at [289, 590] on img at bounding box center [294, 589] width 31 height 40
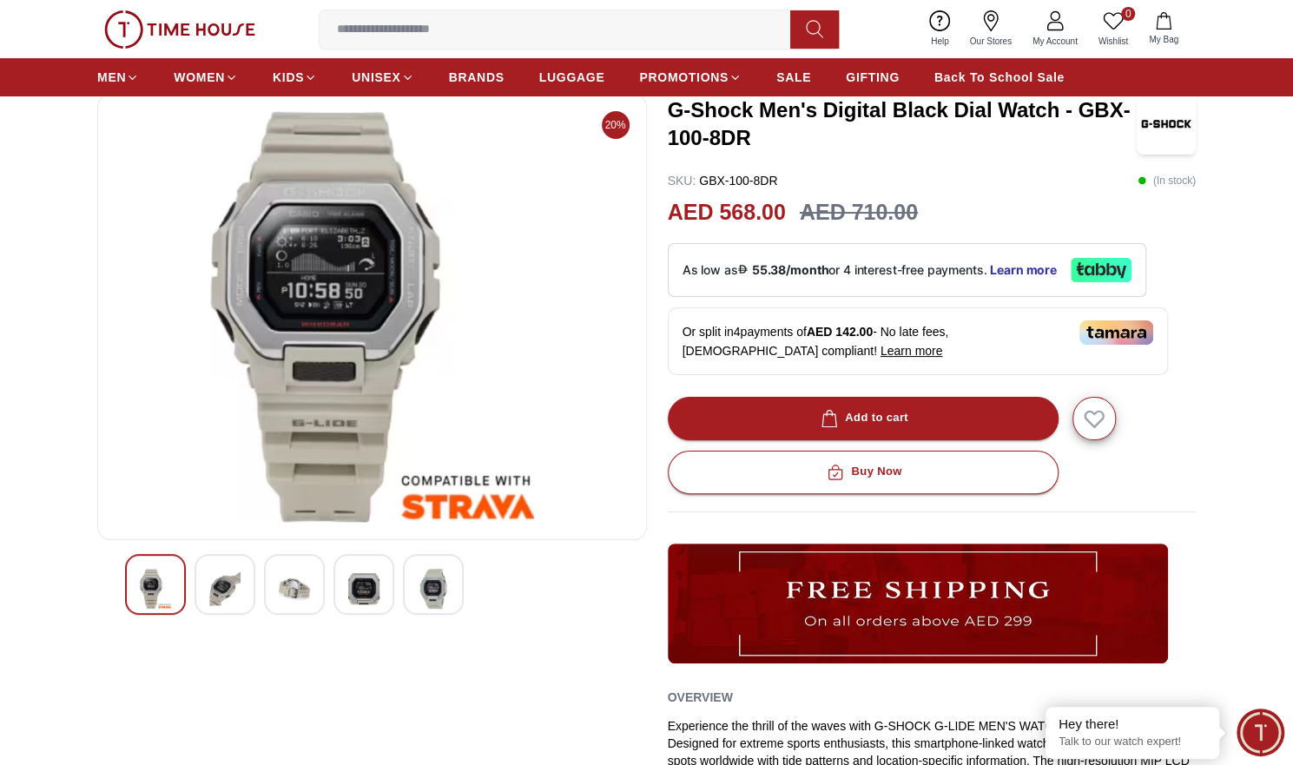
click at [231, 581] on img at bounding box center [224, 589] width 31 height 40
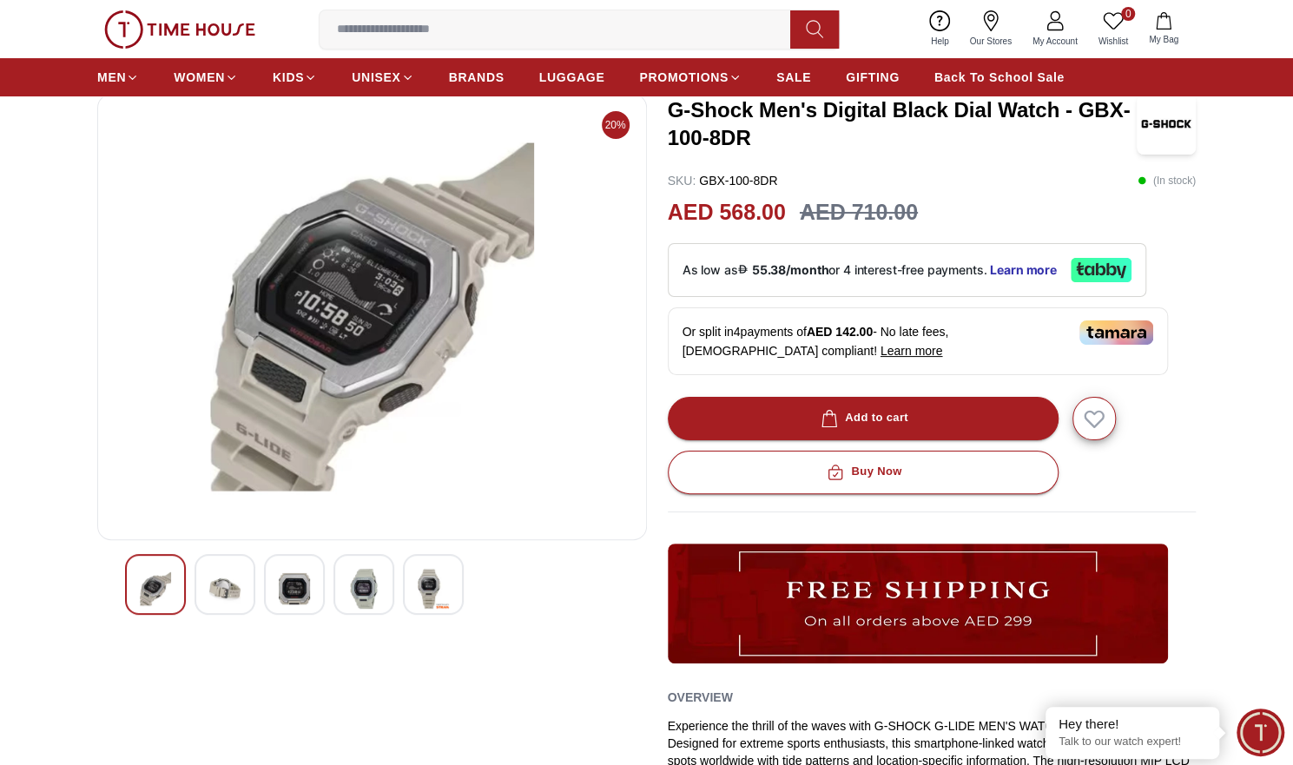
click at [363, 578] on img at bounding box center [363, 589] width 31 height 40
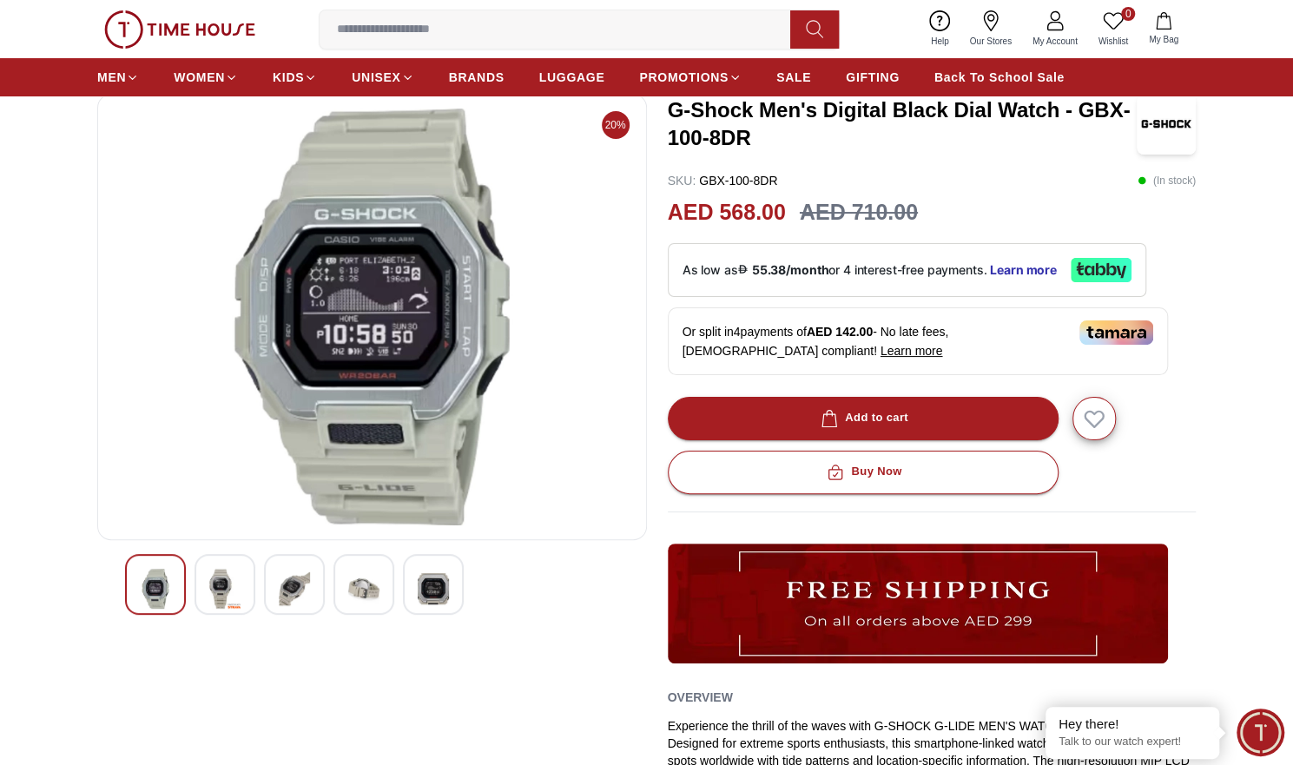
click at [367, 578] on img at bounding box center [363, 589] width 31 height 40
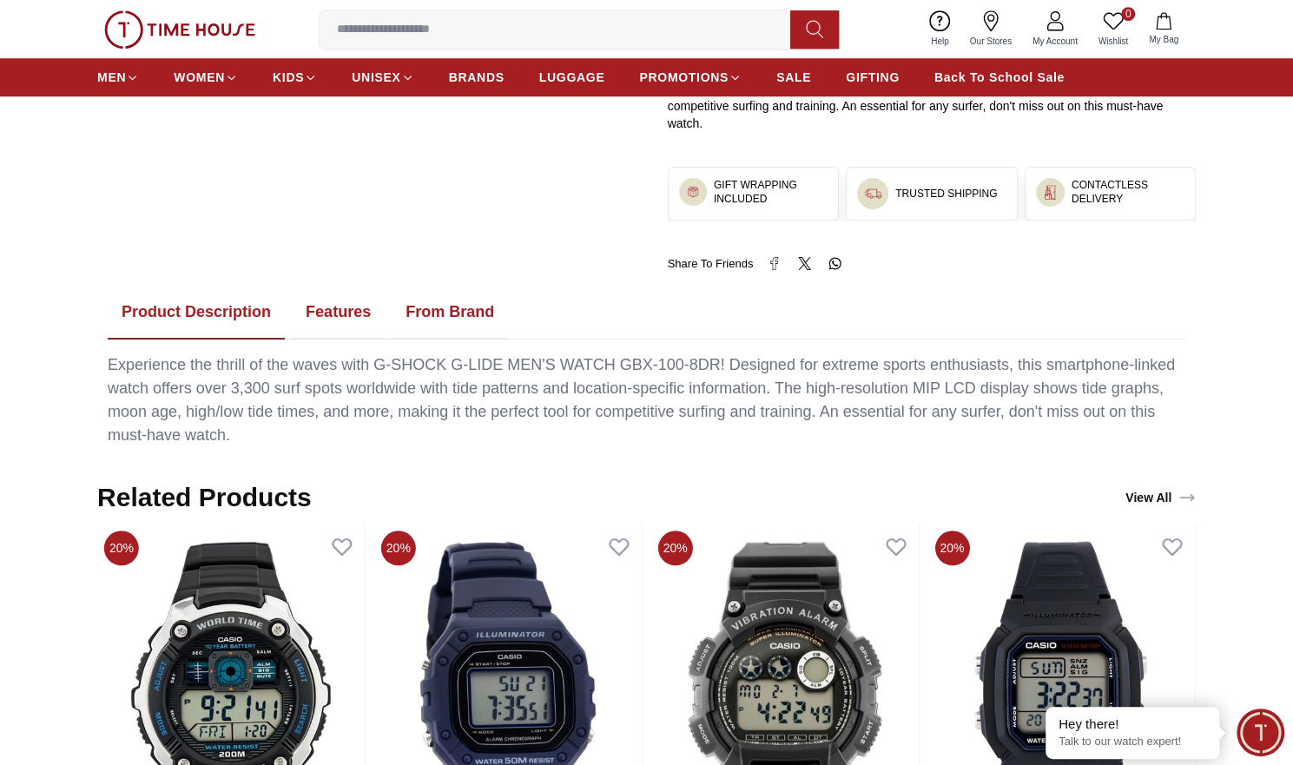
scroll to position [0, 0]
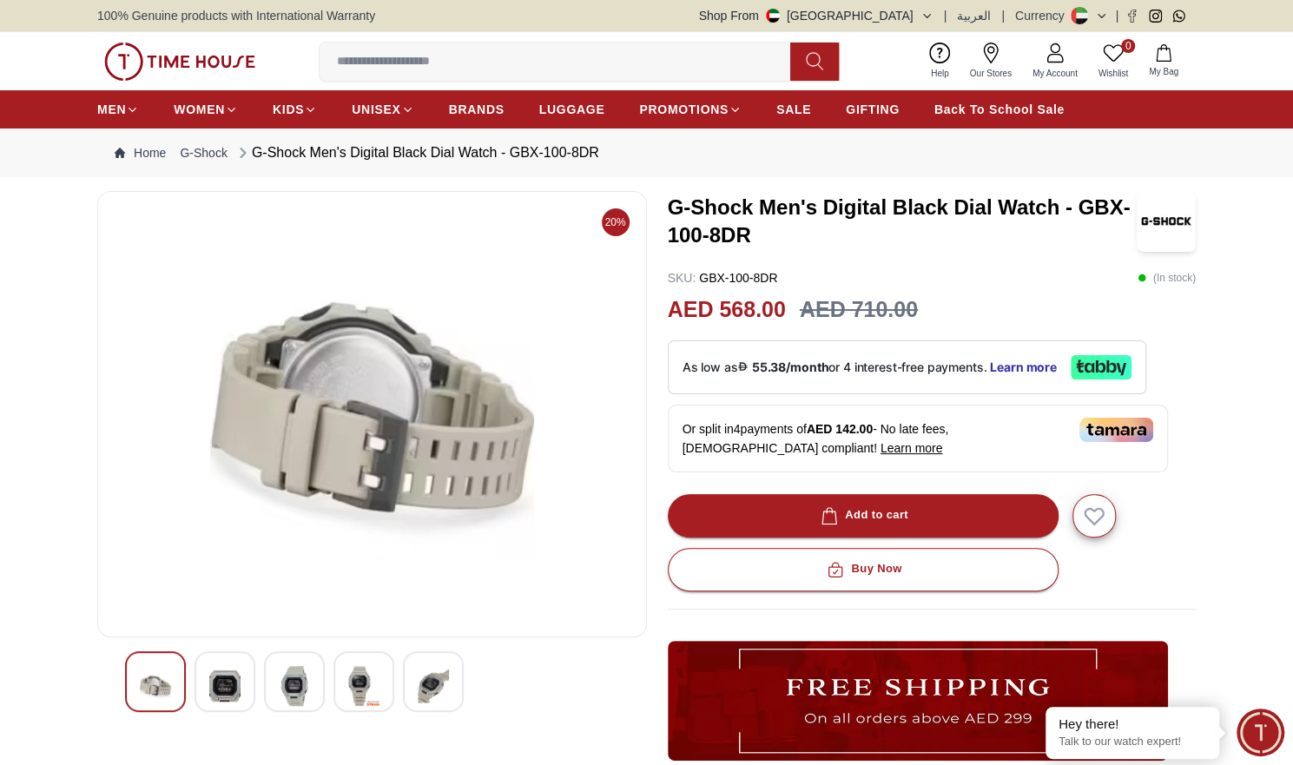
click at [1075, 195] on h3 "G-Shock Men's Digital Black Dial Watch - GBX-100-8DR" at bounding box center [903, 222] width 470 height 56
copy h3 "GBX-100-8DR"
